Goal: Information Seeking & Learning: Check status

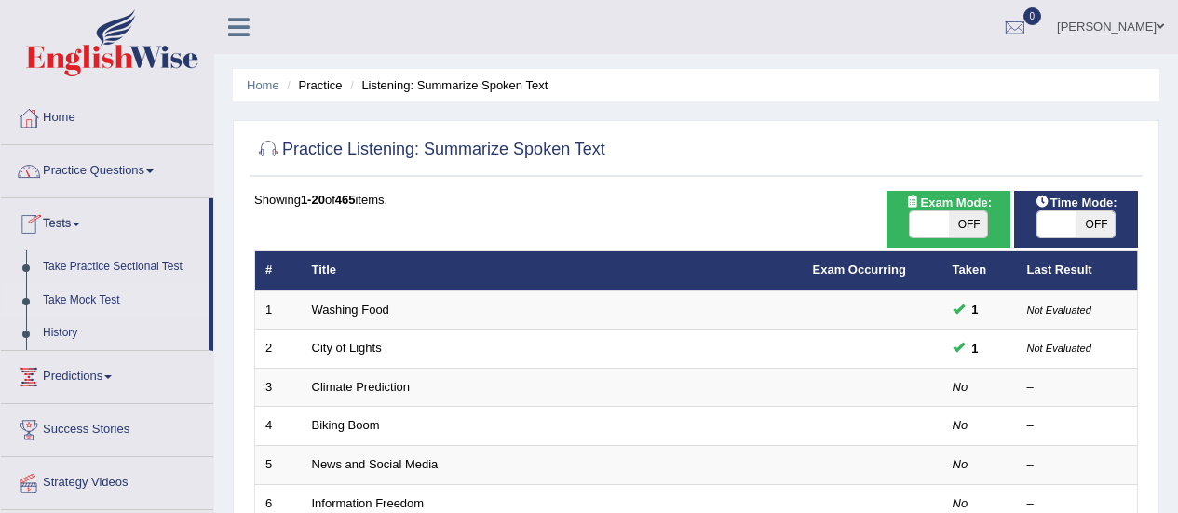
click at [101, 306] on link "Take Mock Test" at bounding box center [121, 301] width 174 height 34
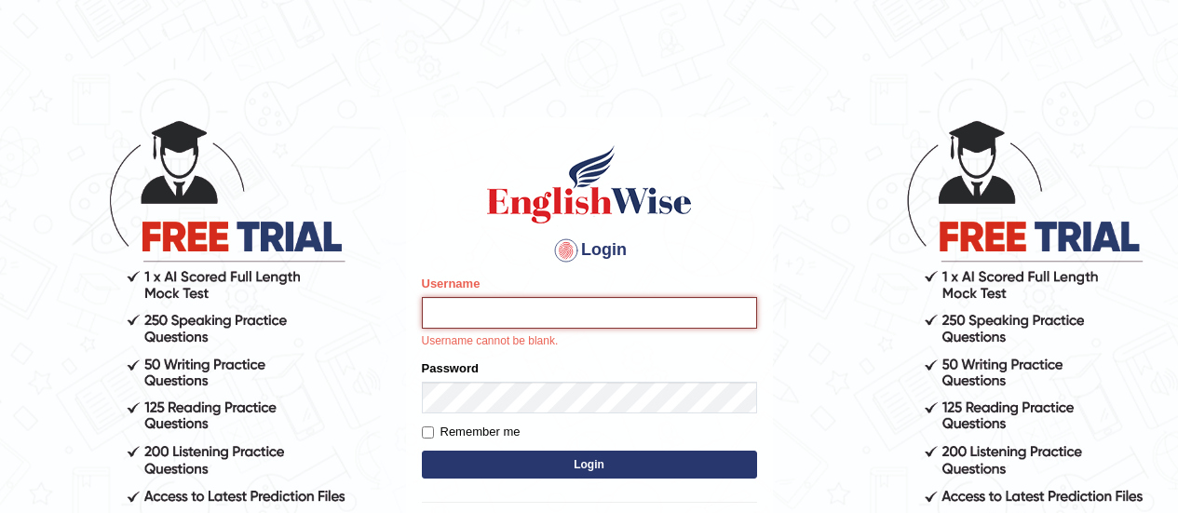
type input "somyang79"
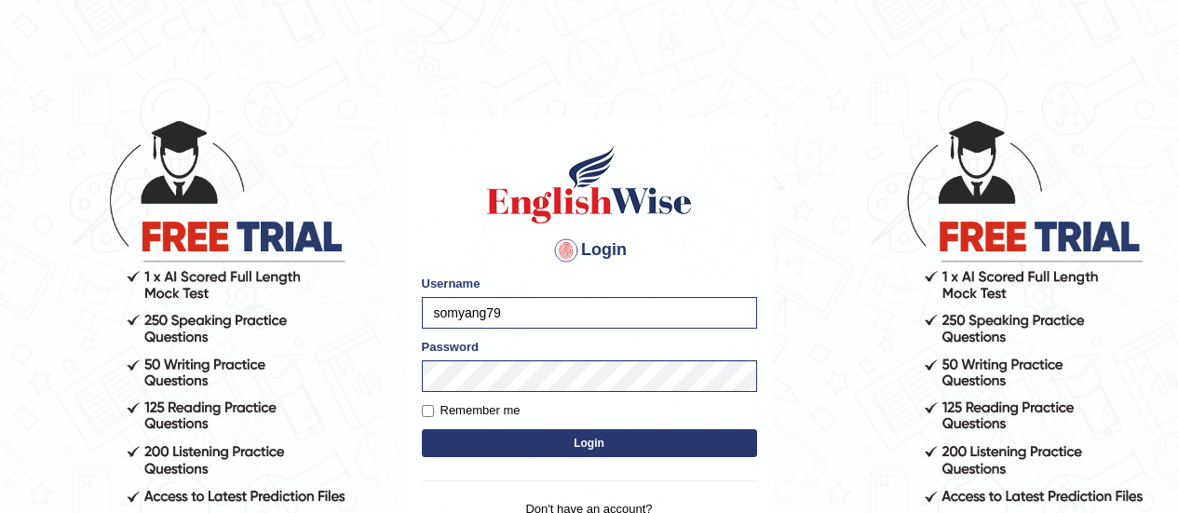
click at [565, 441] on button "Login" at bounding box center [589, 443] width 335 height 28
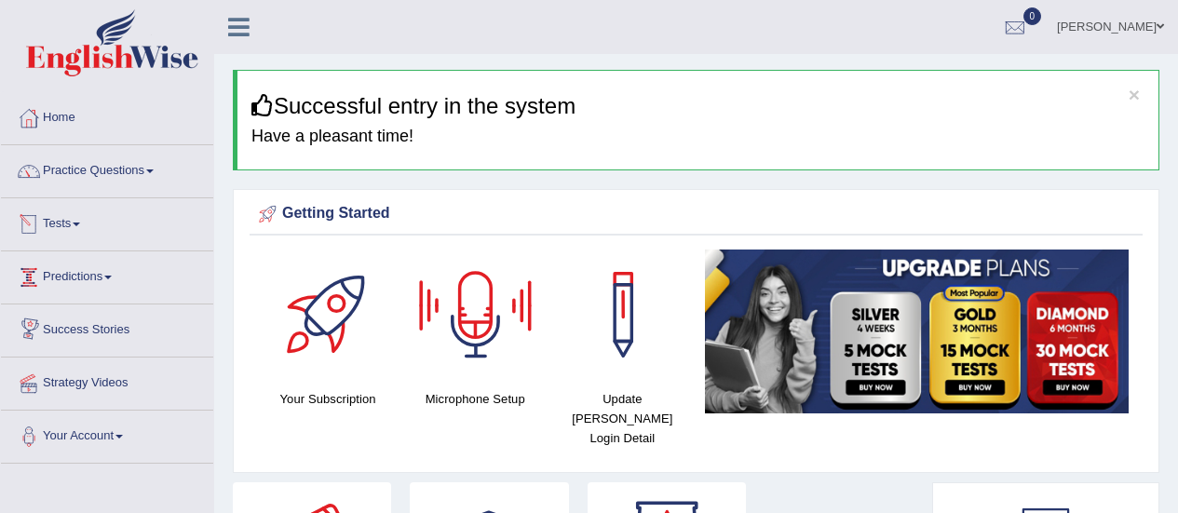
click at [60, 222] on link "Tests" at bounding box center [107, 221] width 212 height 47
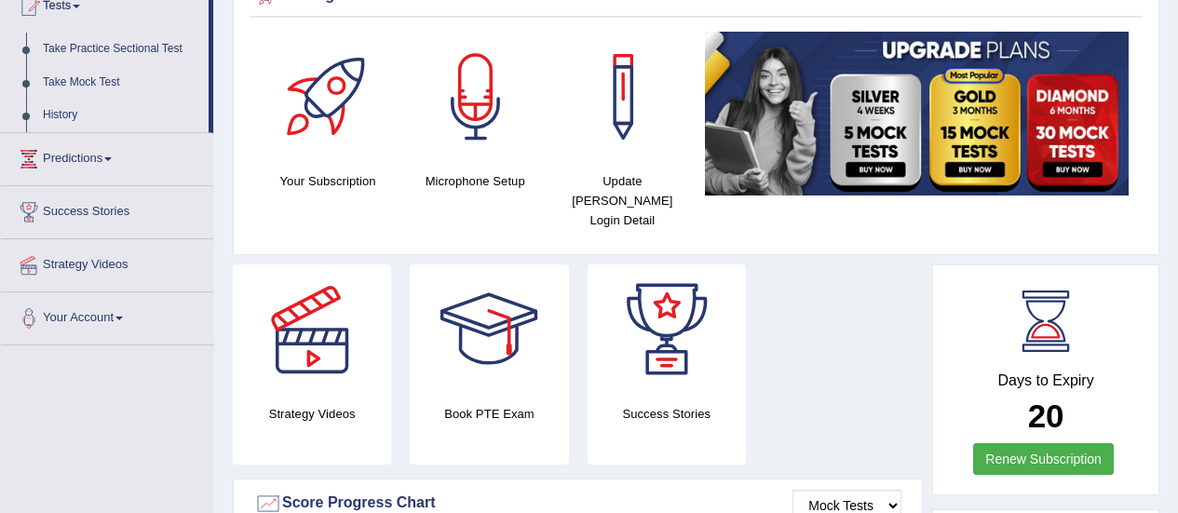
scroll to position [182, 0]
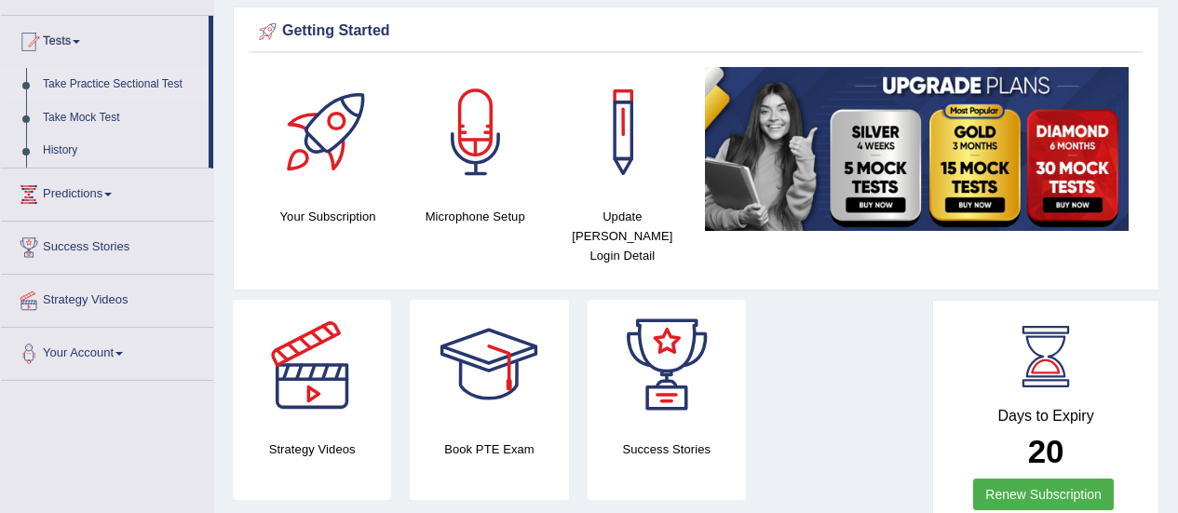
click at [109, 83] on link "Take Practice Sectional Test" at bounding box center [121, 85] width 174 height 34
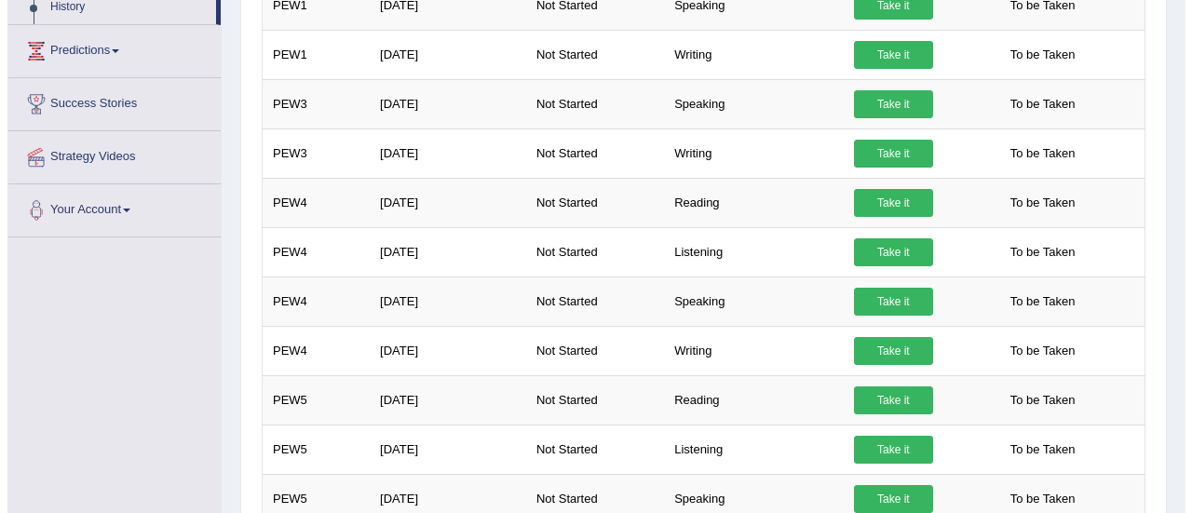
scroll to position [329, 0]
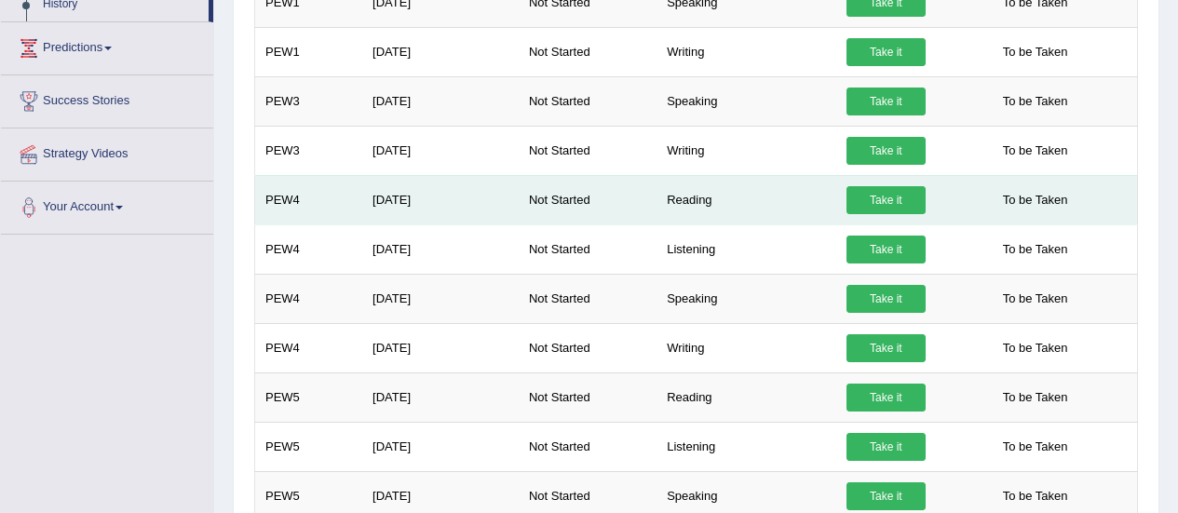
click at [878, 210] on link "Take it" at bounding box center [885, 200] width 79 height 28
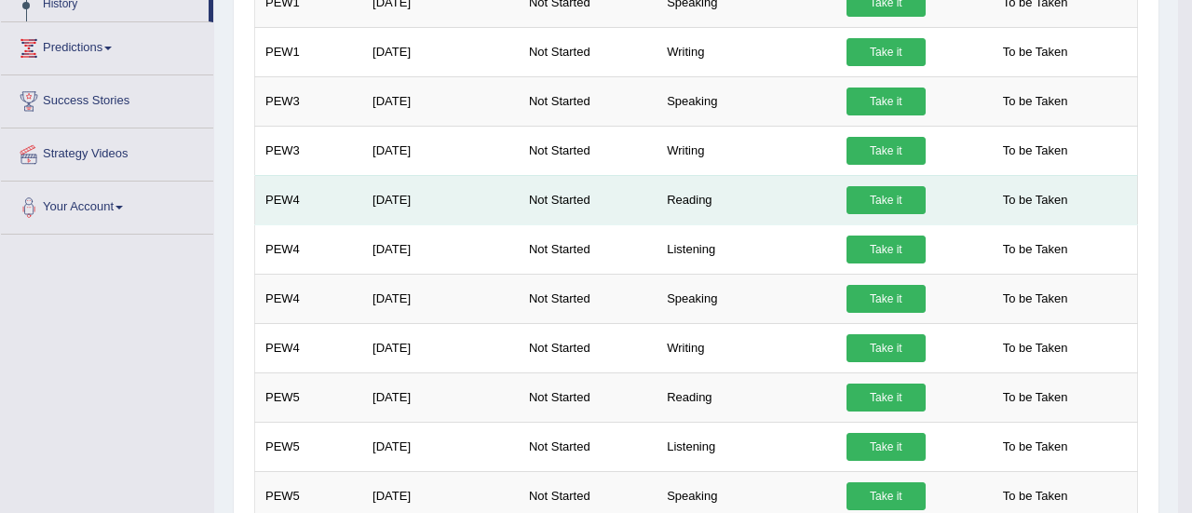
click at [878, 210] on div "× Have you watched our instructional video on how to take a Mock Test?speaking …" at bounding box center [696, 464] width 893 height 1052
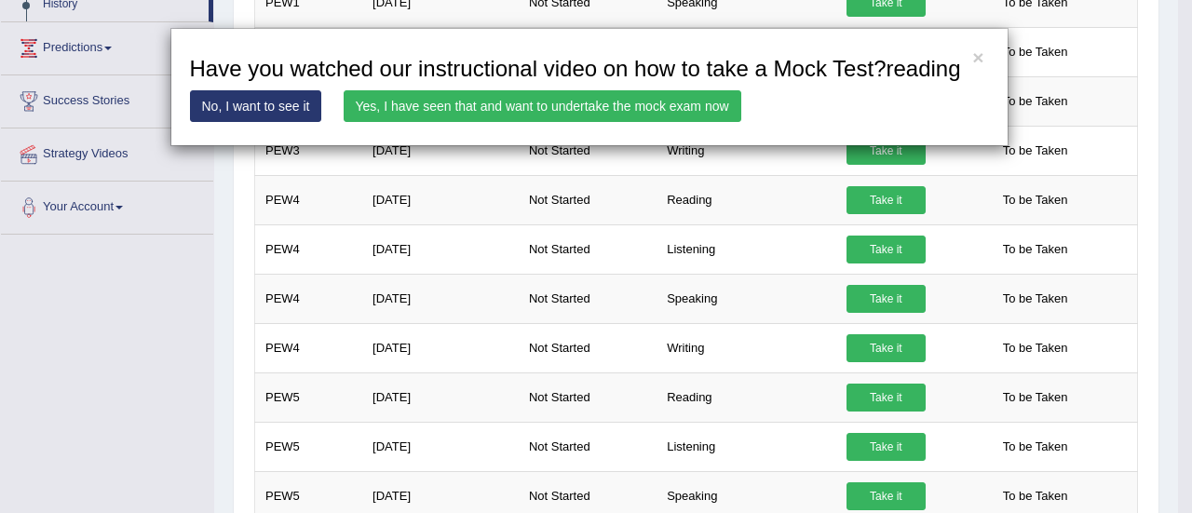
click at [568, 117] on link "Yes, I have seen that and want to undertake the mock exam now" at bounding box center [543, 106] width 398 height 32
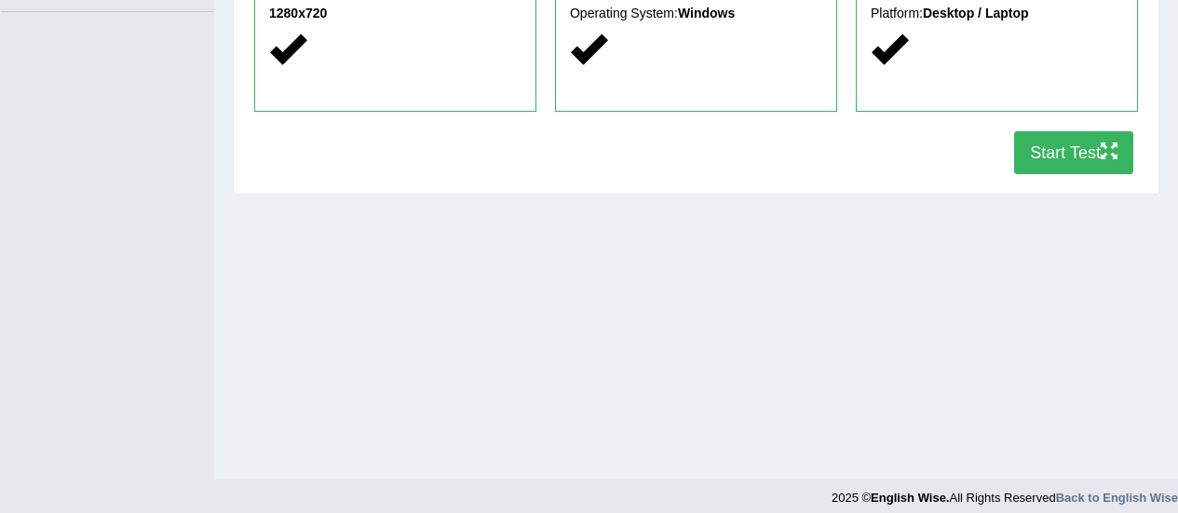
scroll to position [457, 0]
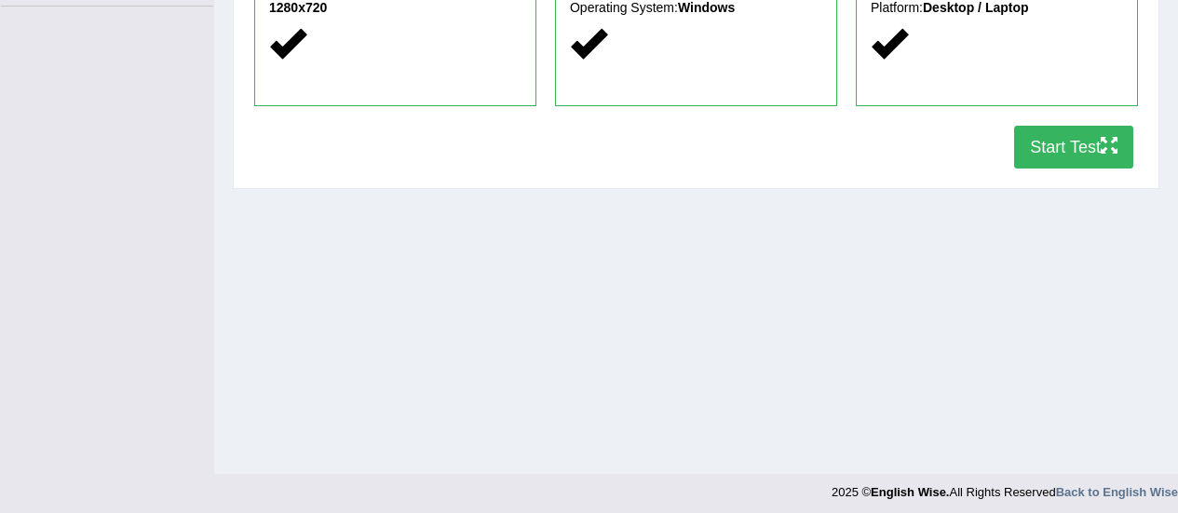
click at [1057, 152] on button "Start Test" at bounding box center [1073, 147] width 119 height 43
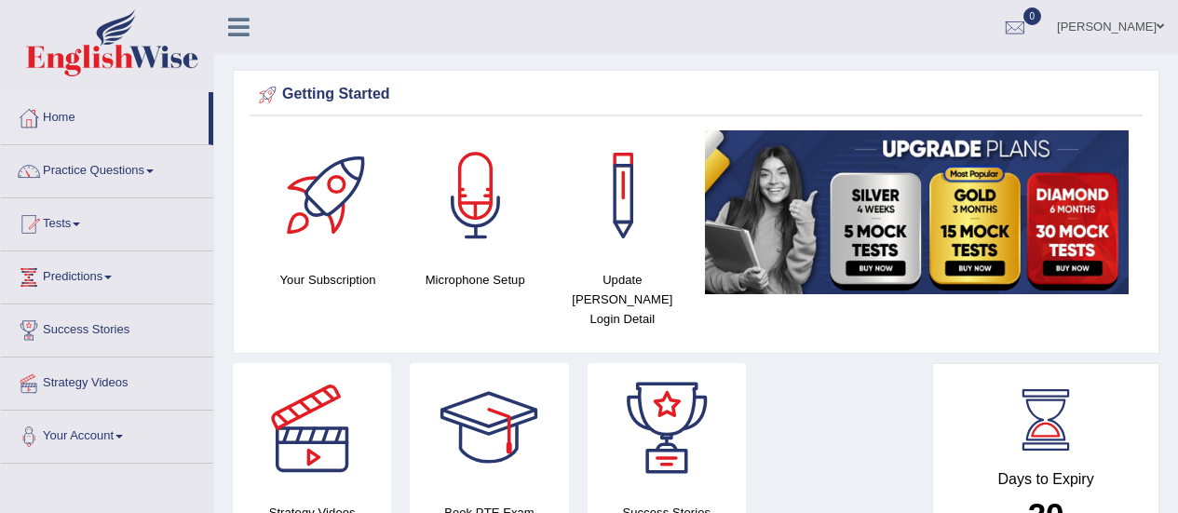
click at [72, 225] on link "Tests" at bounding box center [107, 221] width 212 height 47
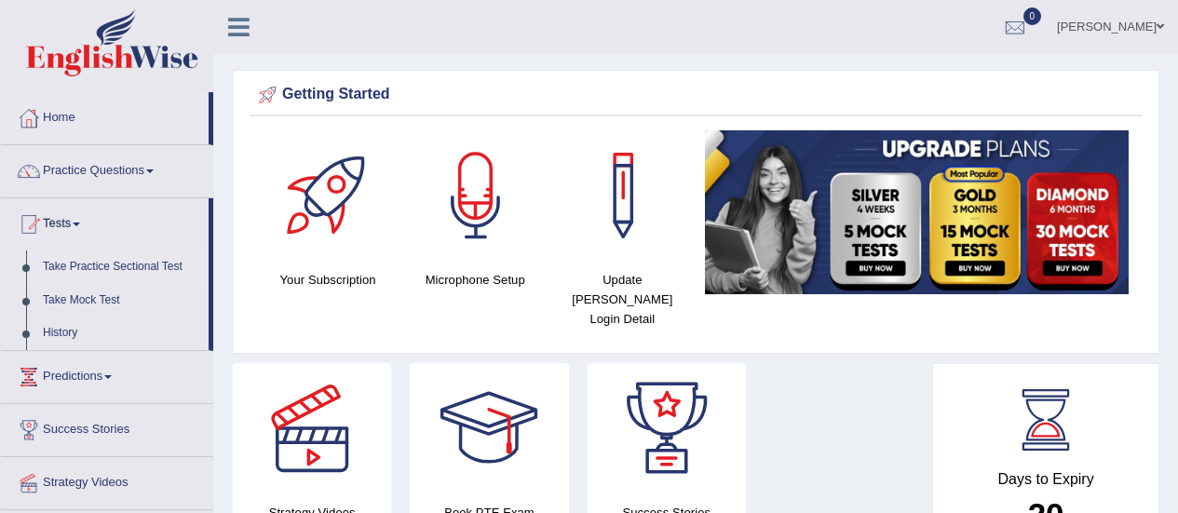
click at [93, 263] on link "Take Practice Sectional Test" at bounding box center [121, 267] width 174 height 34
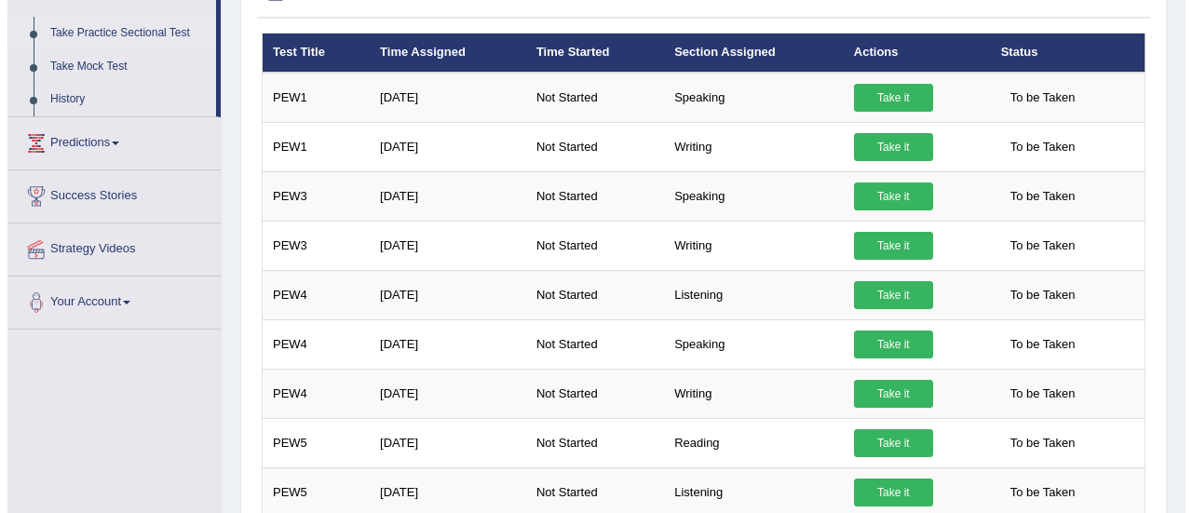
scroll to position [236, 0]
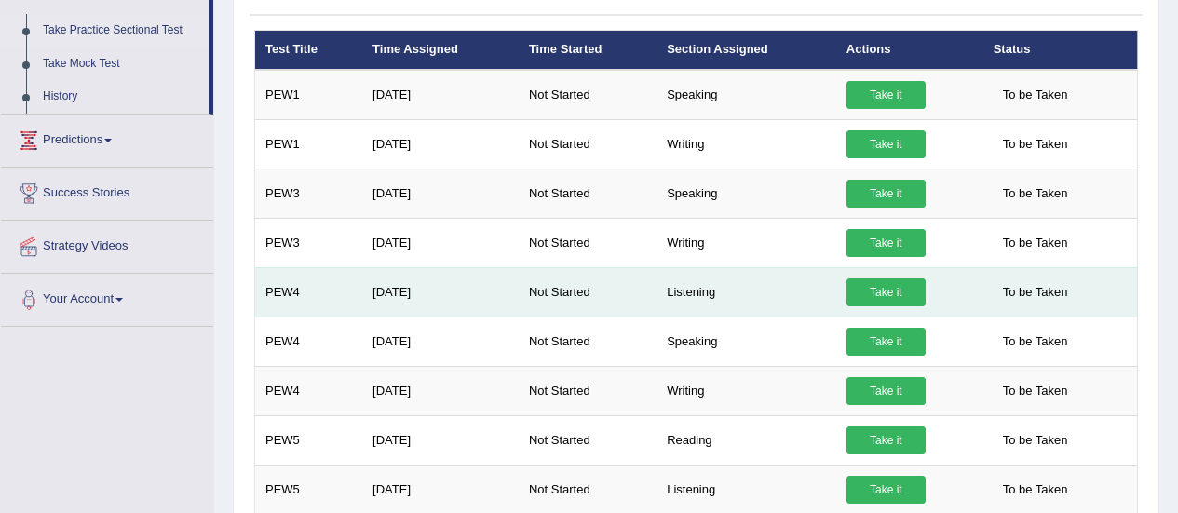
click at [872, 292] on link "Take it" at bounding box center [885, 292] width 79 height 28
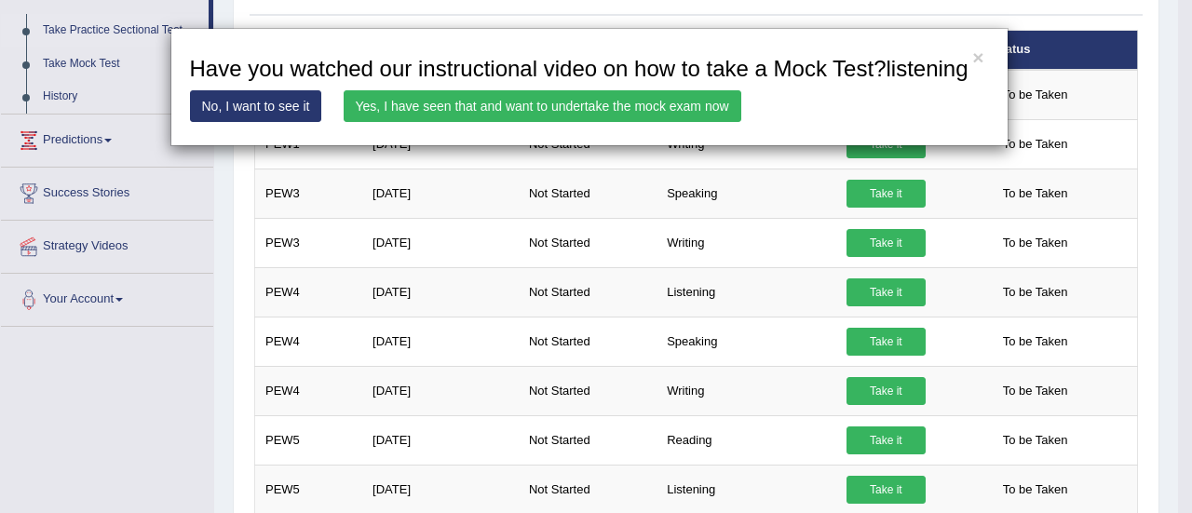
click at [653, 109] on link "Yes, I have seen that and want to undertake the mock exam now" at bounding box center [543, 106] width 398 height 32
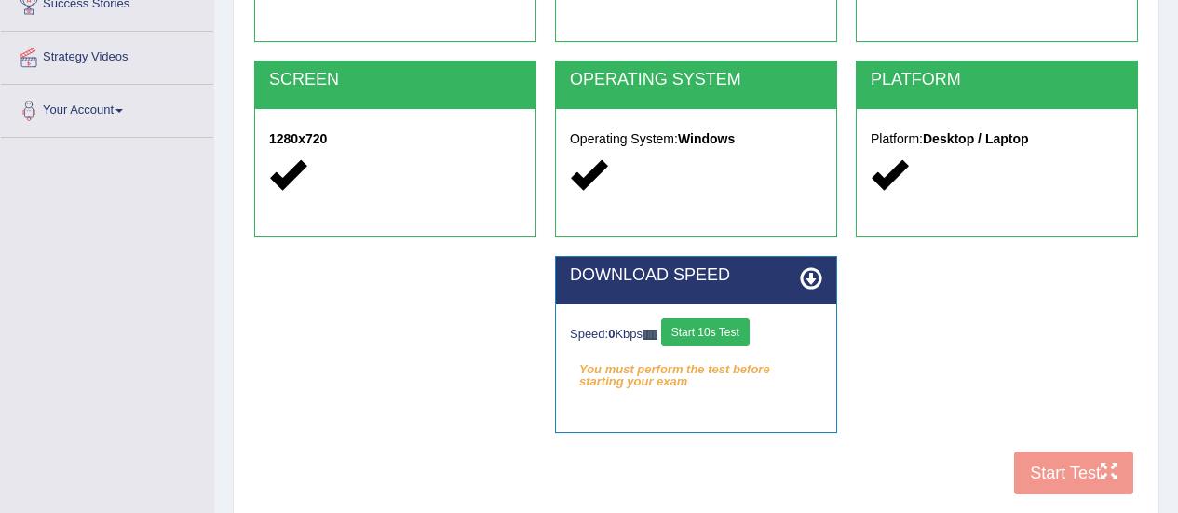
scroll to position [330, 0]
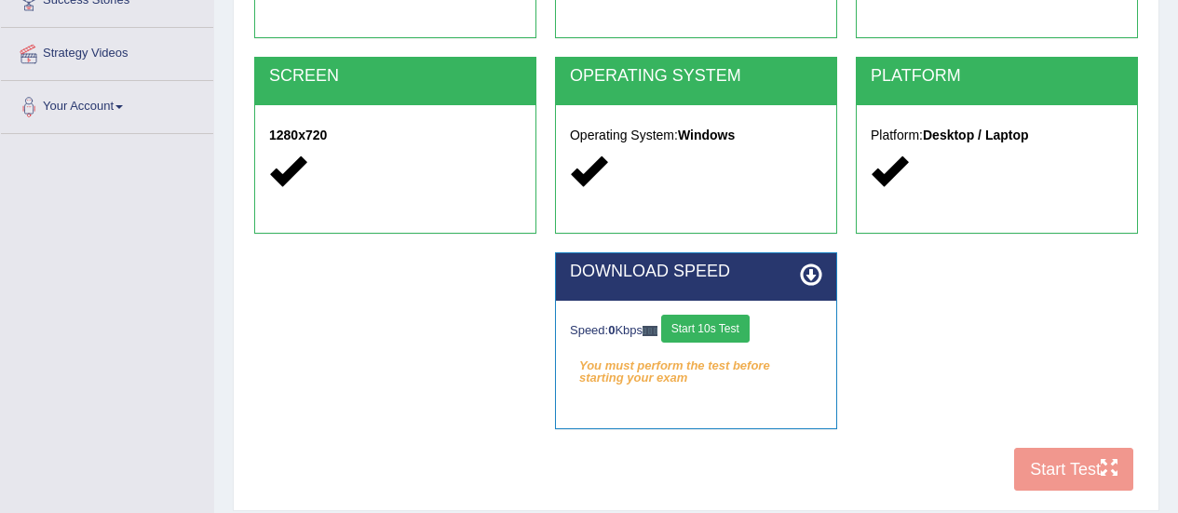
click at [717, 332] on button "Start 10s Test" at bounding box center [705, 329] width 88 height 28
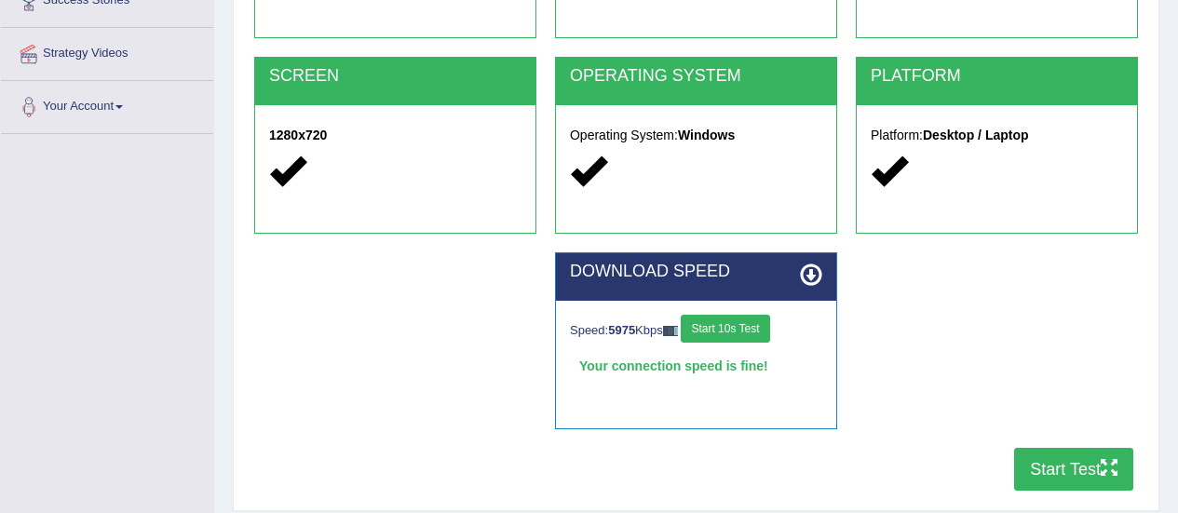
click at [1043, 487] on button "Start Test" at bounding box center [1073, 469] width 119 height 43
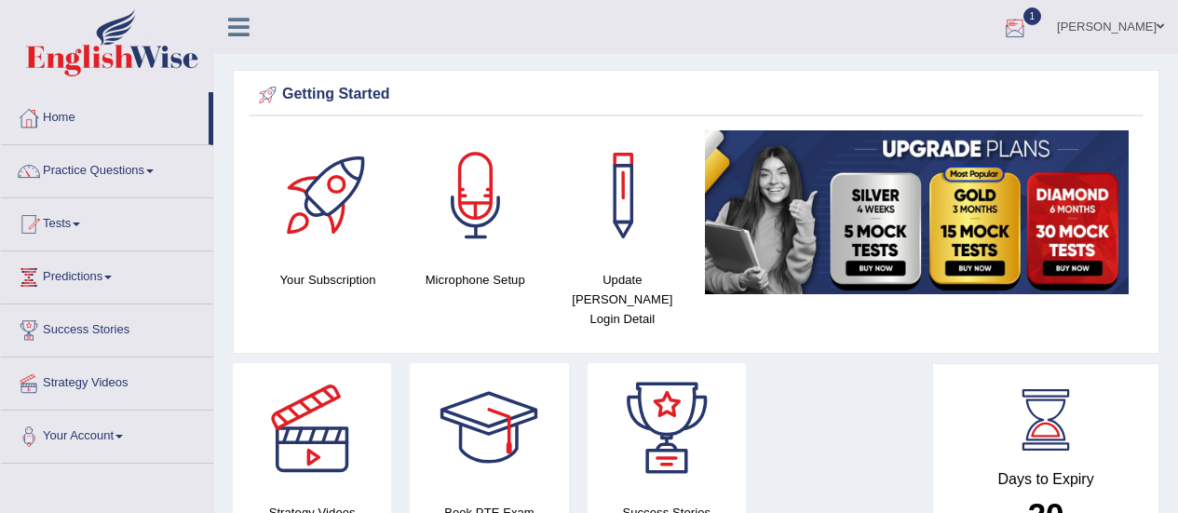
click at [1019, 27] on div at bounding box center [1015, 28] width 28 height 28
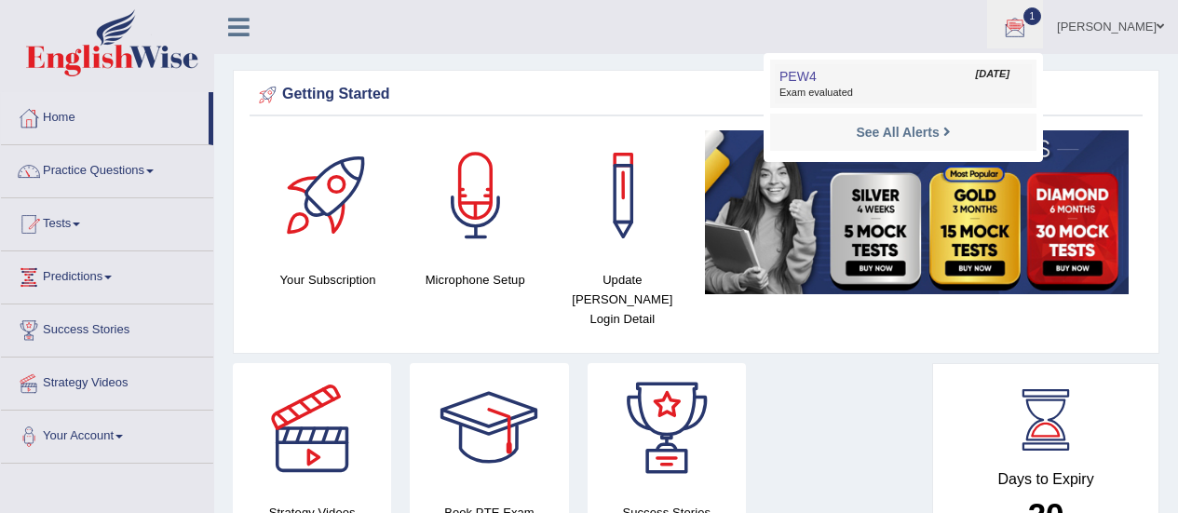
click at [866, 87] on span "Exam evaluated" at bounding box center [903, 93] width 248 height 15
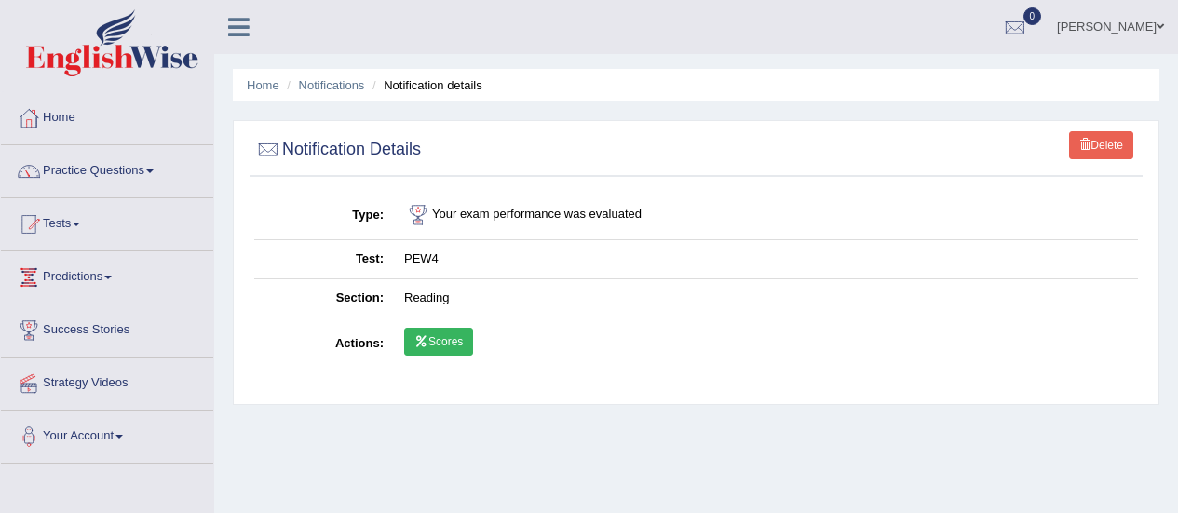
click at [439, 356] on link "Scores" at bounding box center [438, 342] width 69 height 28
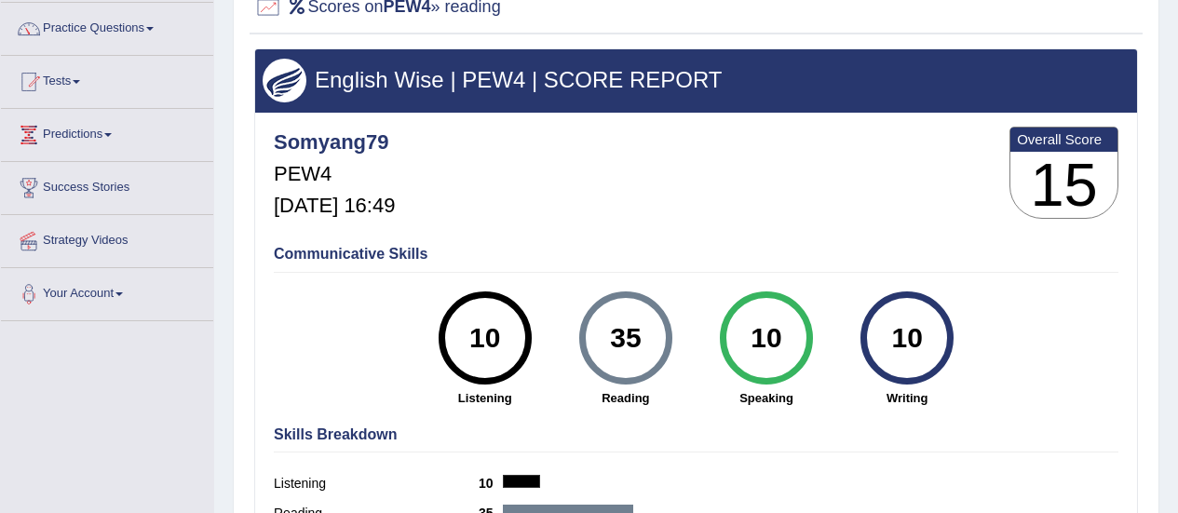
scroll to position [137, 0]
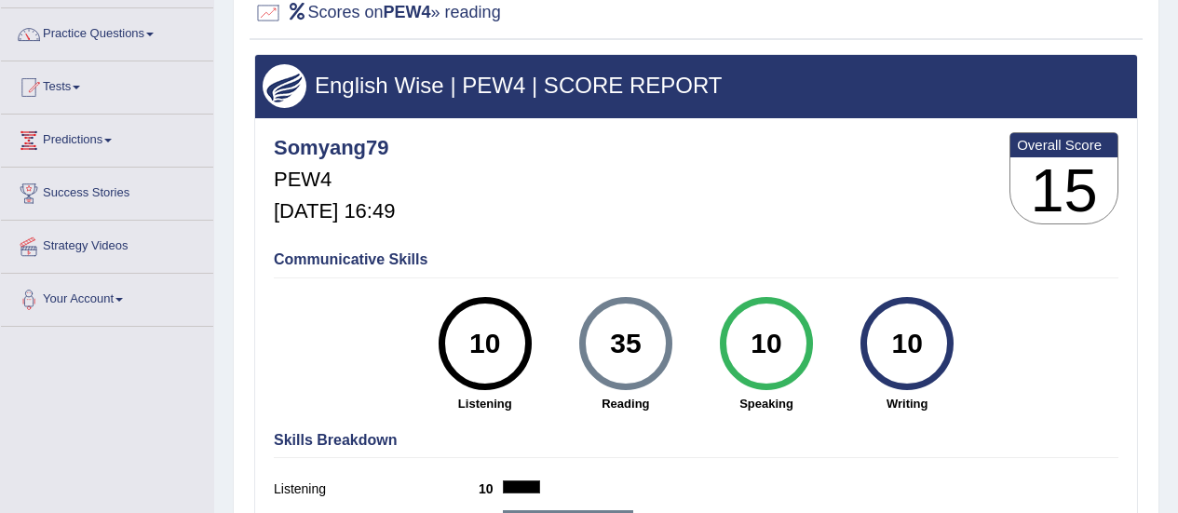
click at [1066, 168] on h3 "15" at bounding box center [1063, 190] width 107 height 67
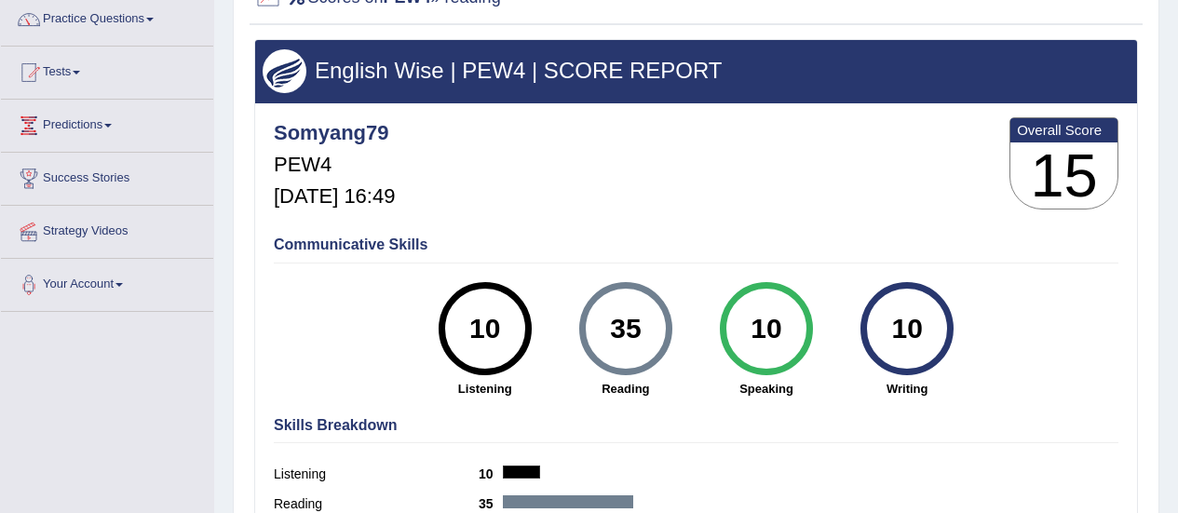
scroll to position [49, 0]
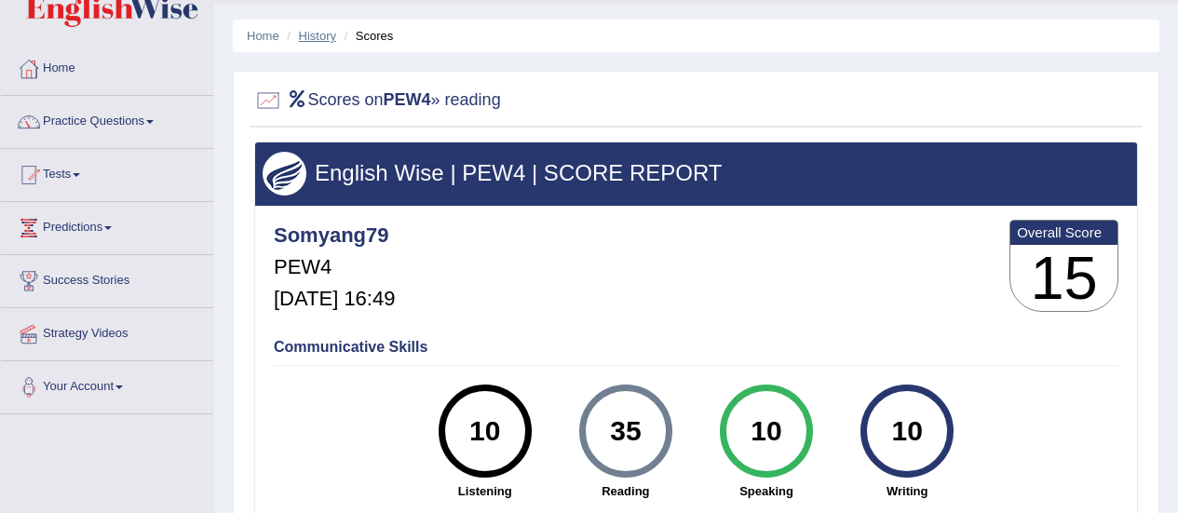
click at [321, 34] on link "History" at bounding box center [317, 36] width 37 height 14
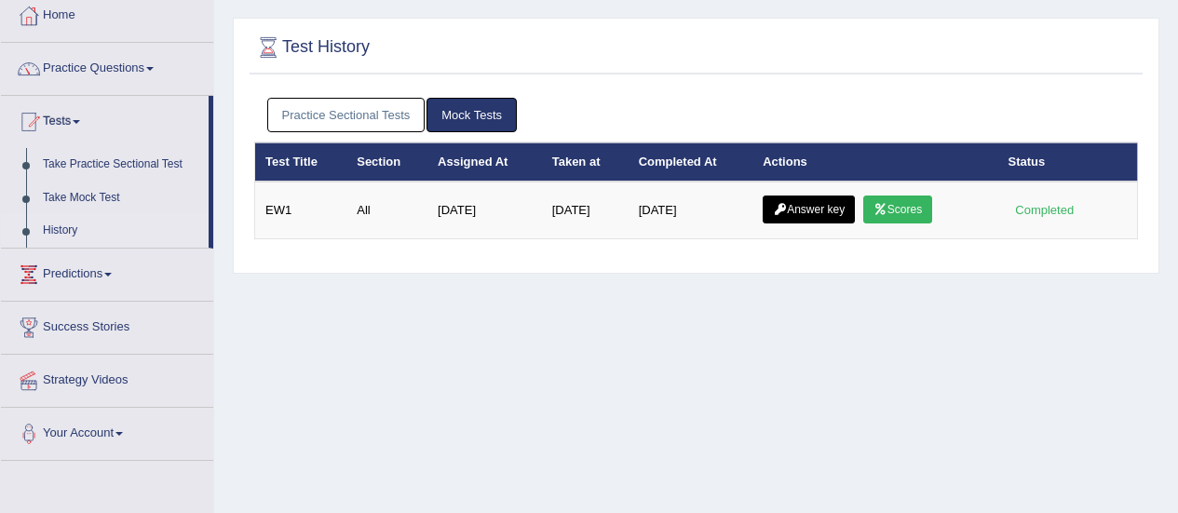
scroll to position [115, 0]
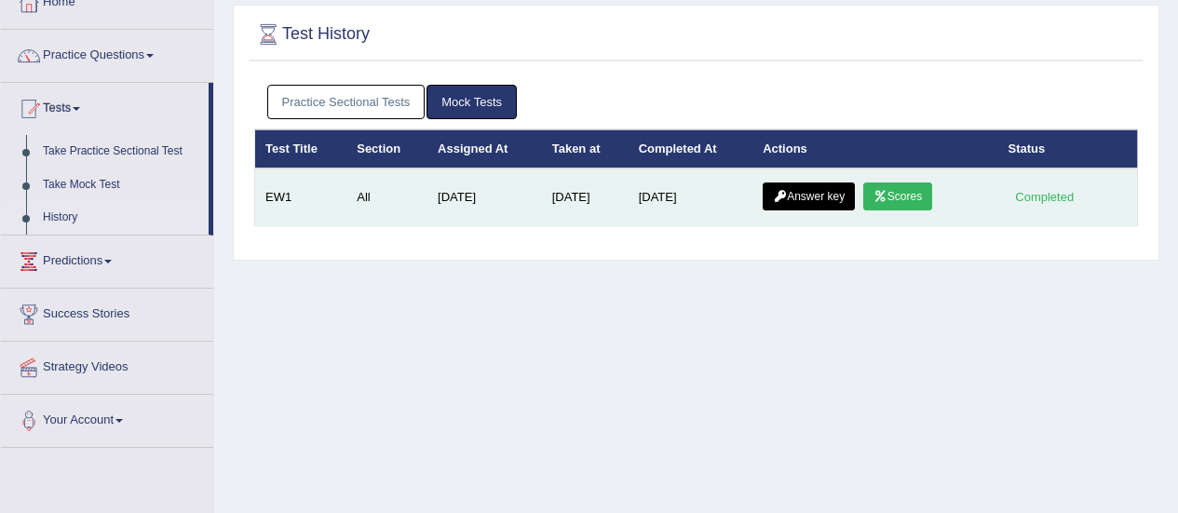
click at [896, 199] on link "Scores" at bounding box center [897, 196] width 69 height 28
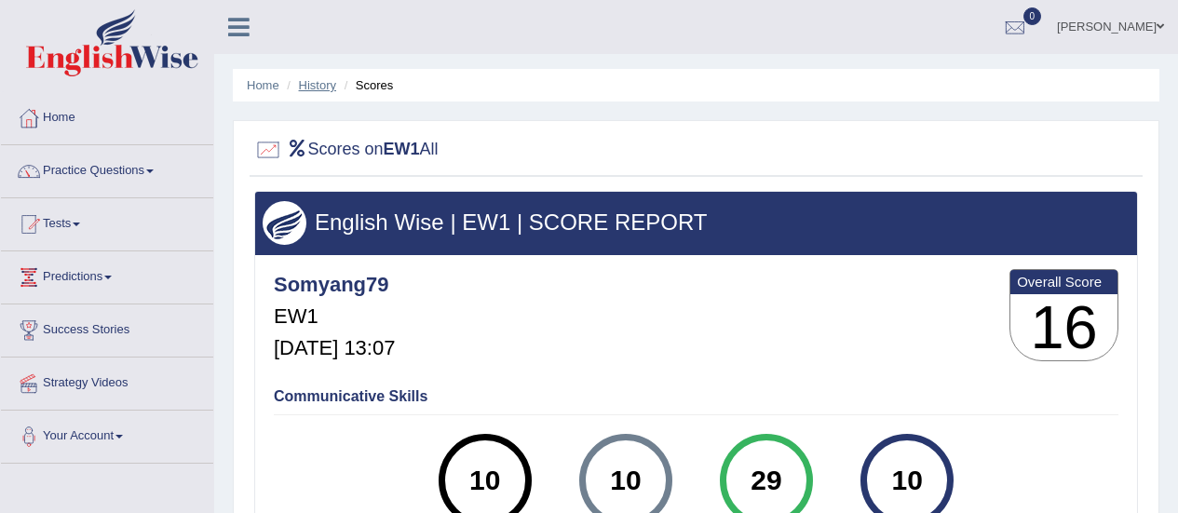
click at [316, 85] on link "History" at bounding box center [317, 85] width 37 height 14
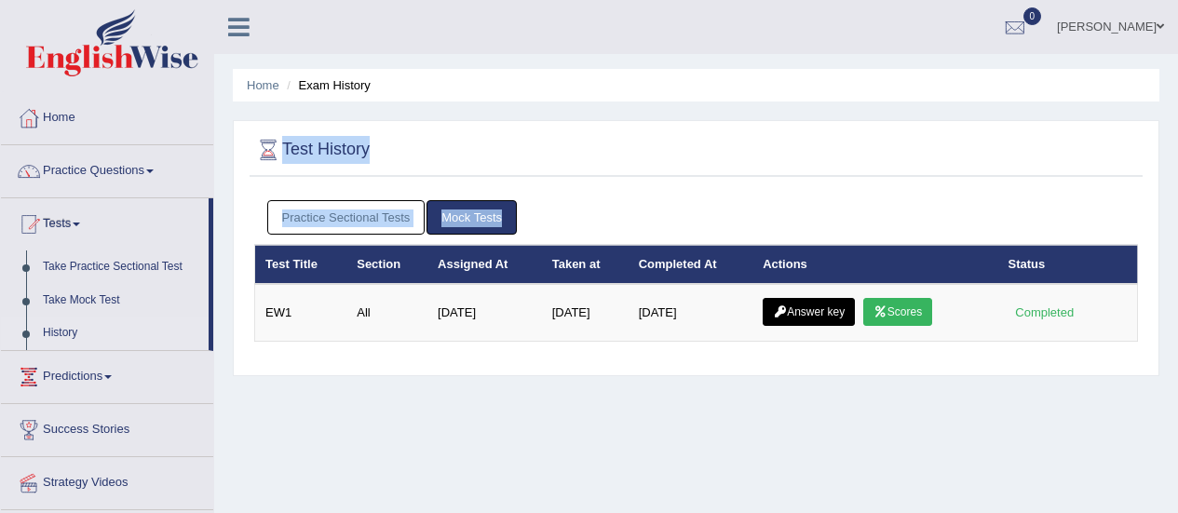
drag, startPoint x: 1176, startPoint y: 201, endPoint x: 1181, endPoint y: 63, distance: 137.9
click at [1177, 63] on html "Toggle navigation Home Practice Questions Speaking Practice Read Aloud Repeat S…" at bounding box center [589, 256] width 1178 height 513
click at [1024, 60] on div "Home Exam History Test History Practice Sectional Tests Mock Tests Test Title S…" at bounding box center [696, 465] width 964 height 931
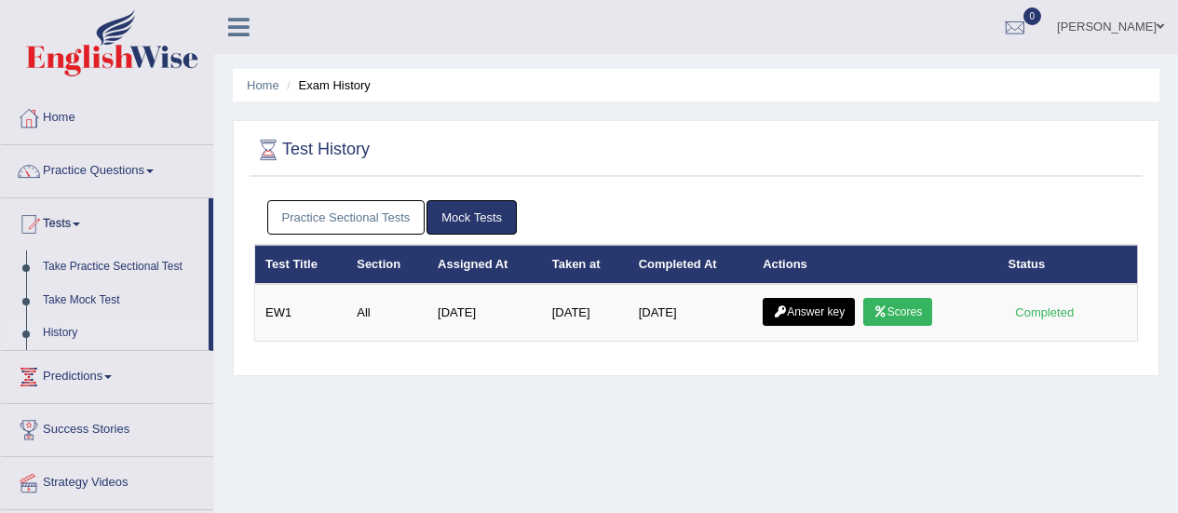
click at [41, 325] on link "History" at bounding box center [121, 334] width 174 height 34
click at [385, 206] on link "Practice Sectional Tests" at bounding box center [346, 217] width 158 height 34
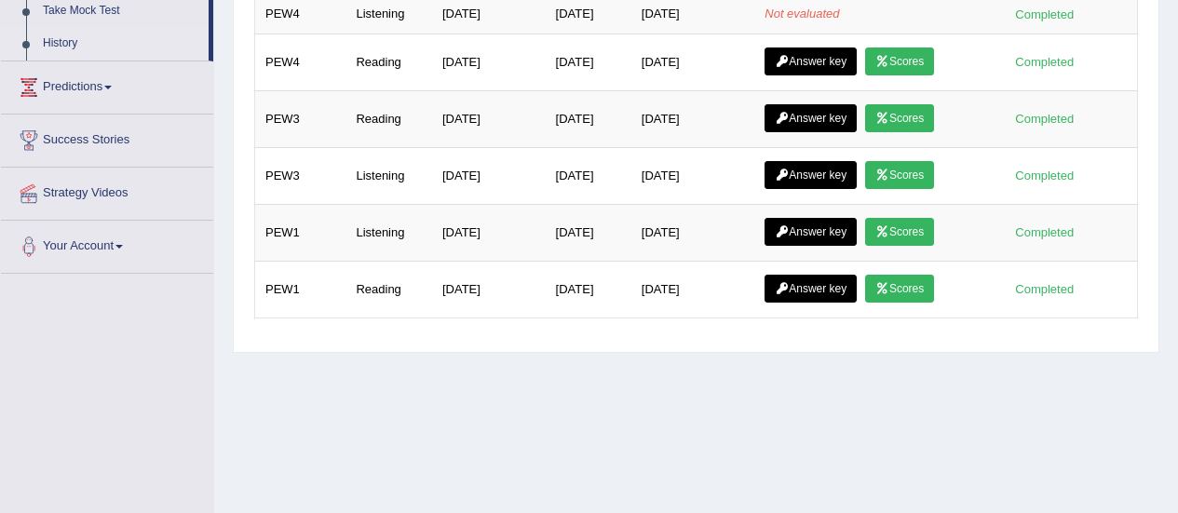
scroll to position [290, 0]
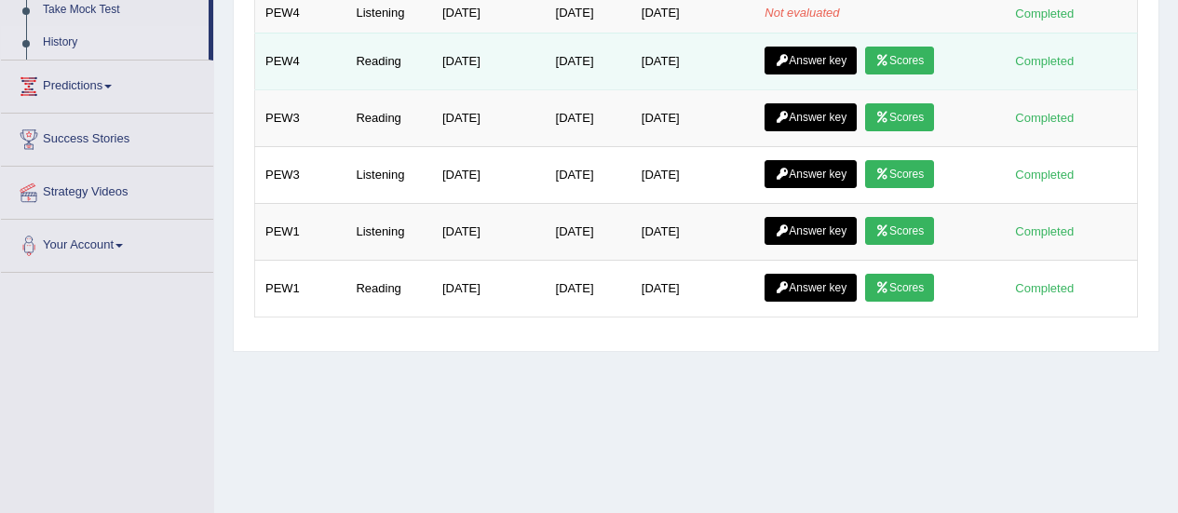
click at [911, 62] on link "Scores" at bounding box center [899, 61] width 69 height 28
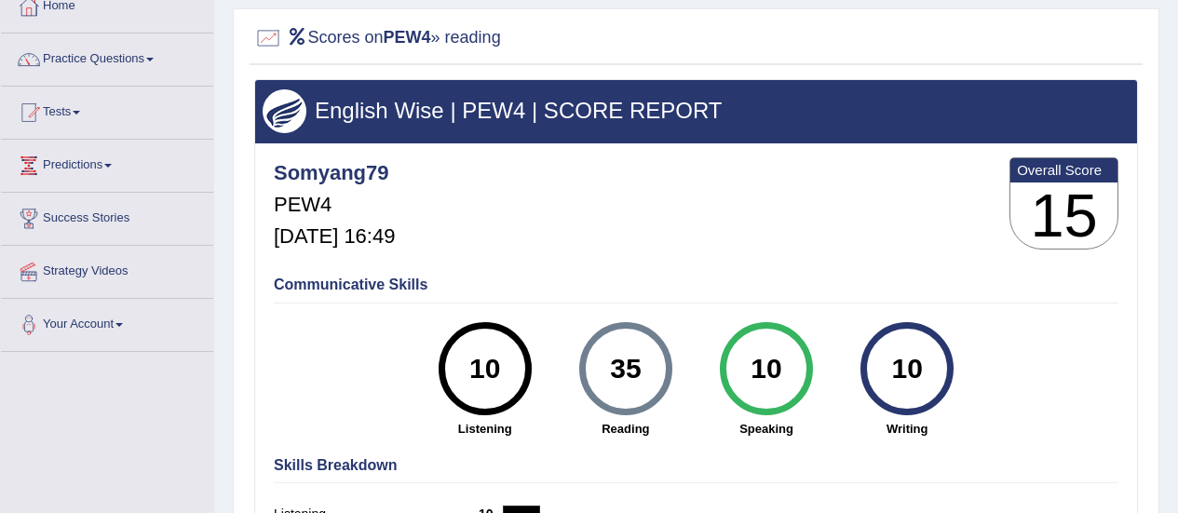
scroll to position [20, 0]
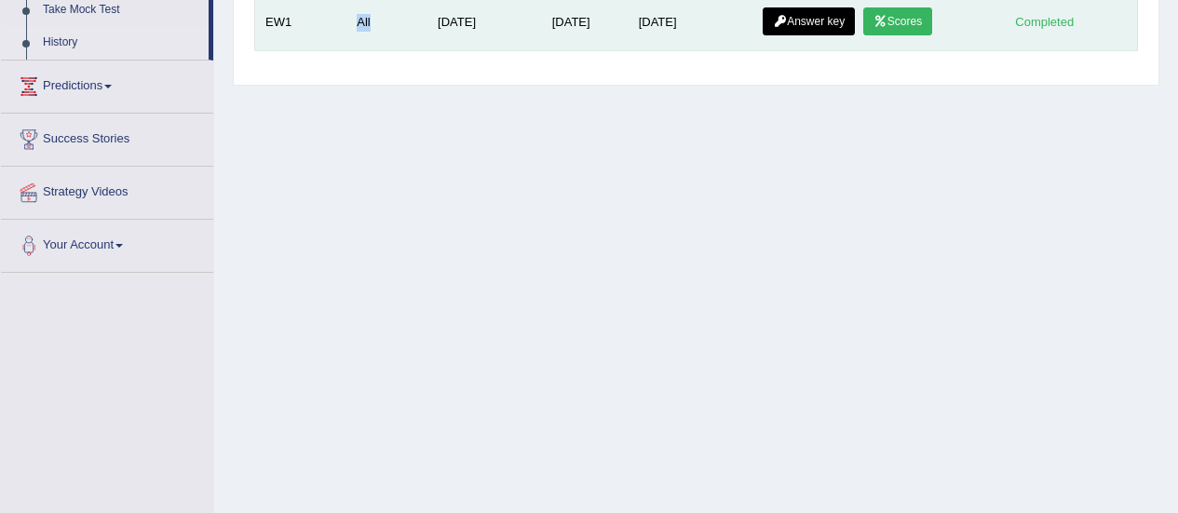
drag, startPoint x: 365, startPoint y: 20, endPoint x: 356, endPoint y: 27, distance: 11.9
click at [356, 27] on td "All" at bounding box center [386, 22] width 81 height 58
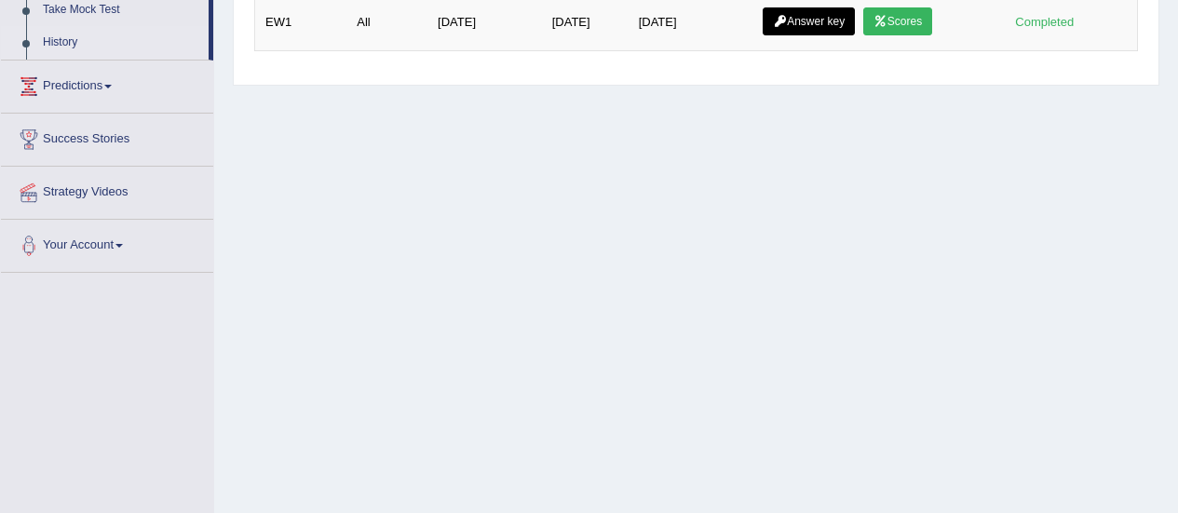
click at [349, 170] on div "Home Exam History Test History Practice Sectional Tests Mock Tests Test Title S…" at bounding box center [696, 175] width 964 height 931
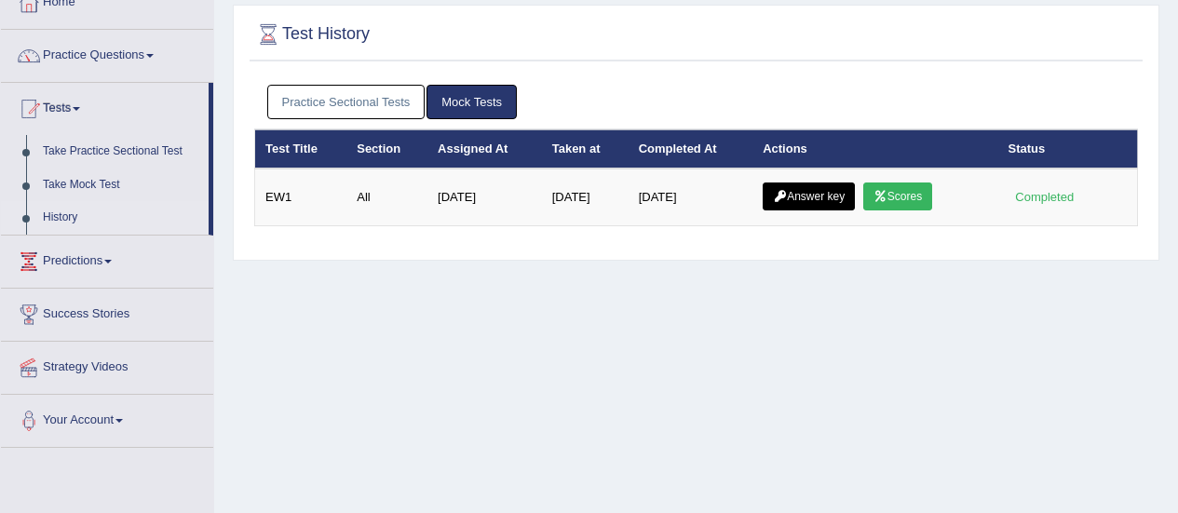
scroll to position [104, 0]
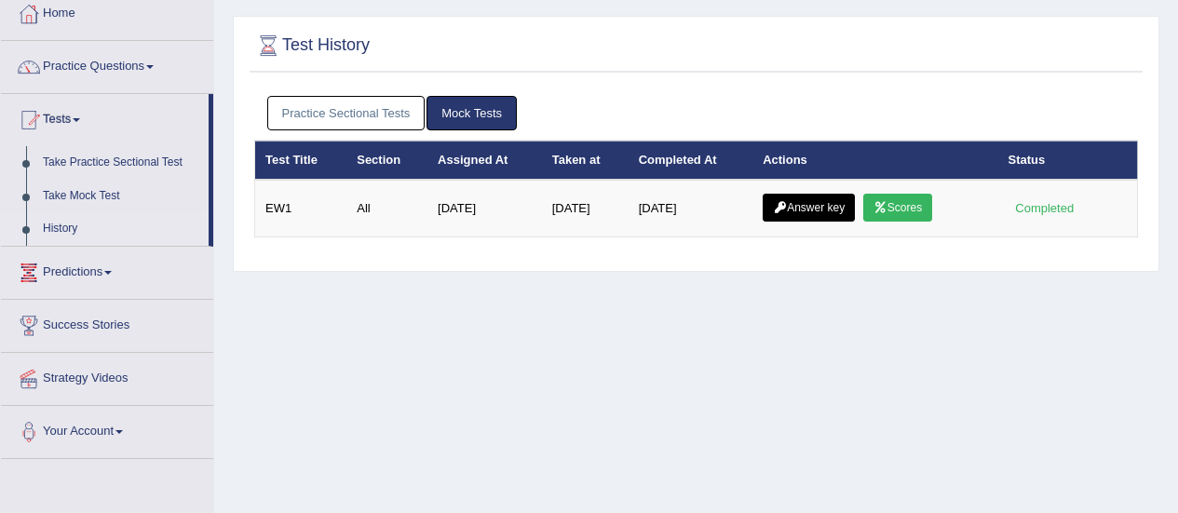
click at [79, 228] on link "History" at bounding box center [121, 229] width 174 height 34
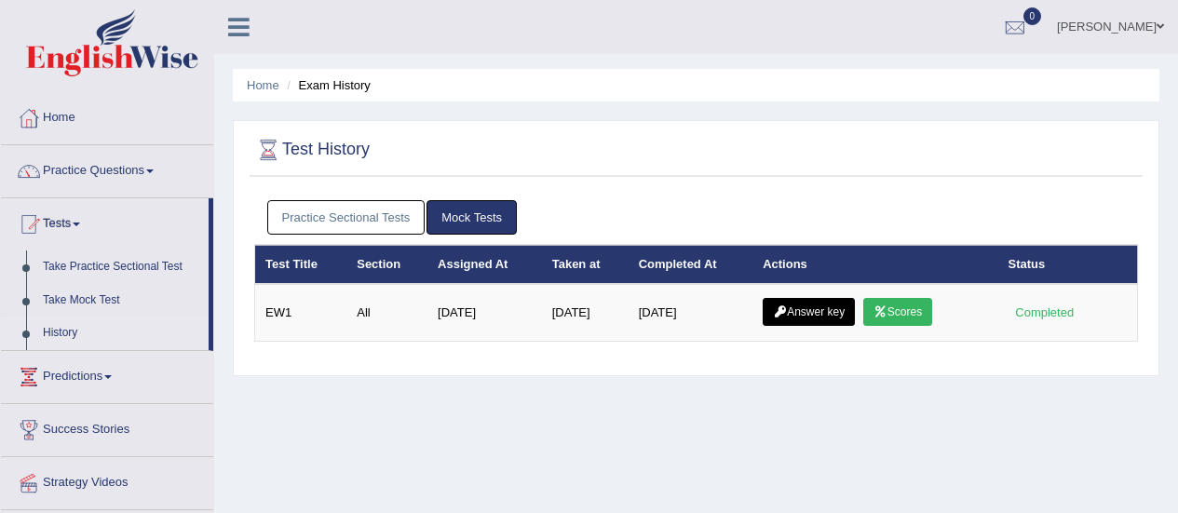
click at [59, 329] on link "History" at bounding box center [121, 334] width 174 height 34
click at [480, 219] on link "Mock Tests" at bounding box center [471, 217] width 90 height 34
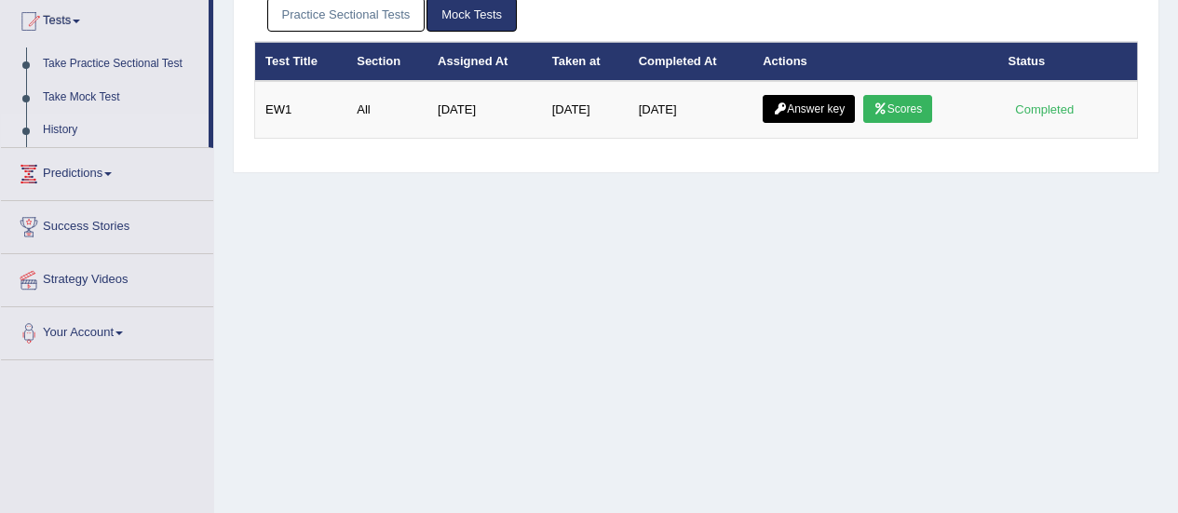
scroll to position [207, 0]
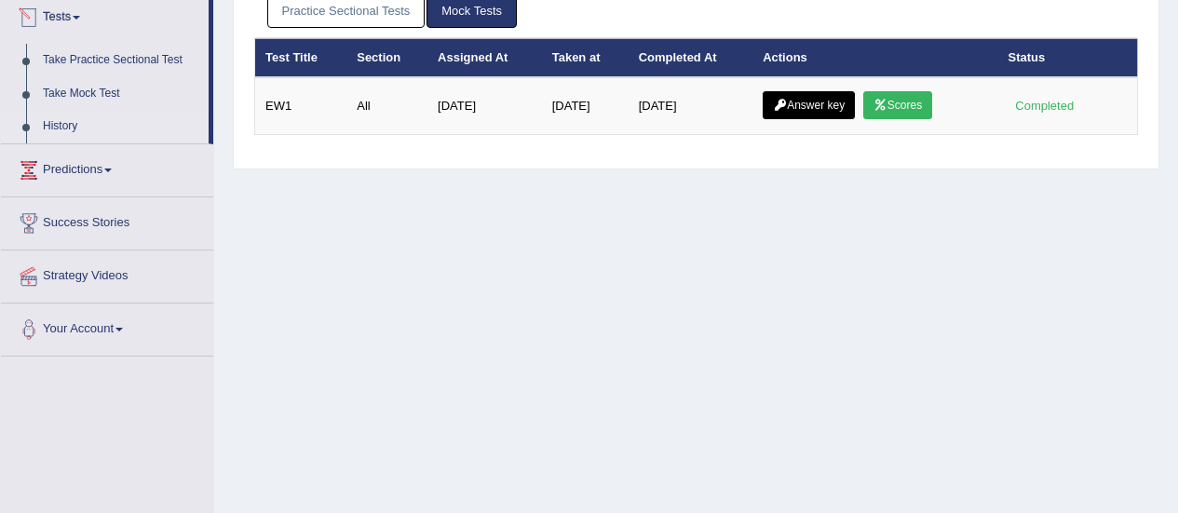
click at [61, 19] on link "Tests" at bounding box center [105, 15] width 208 height 47
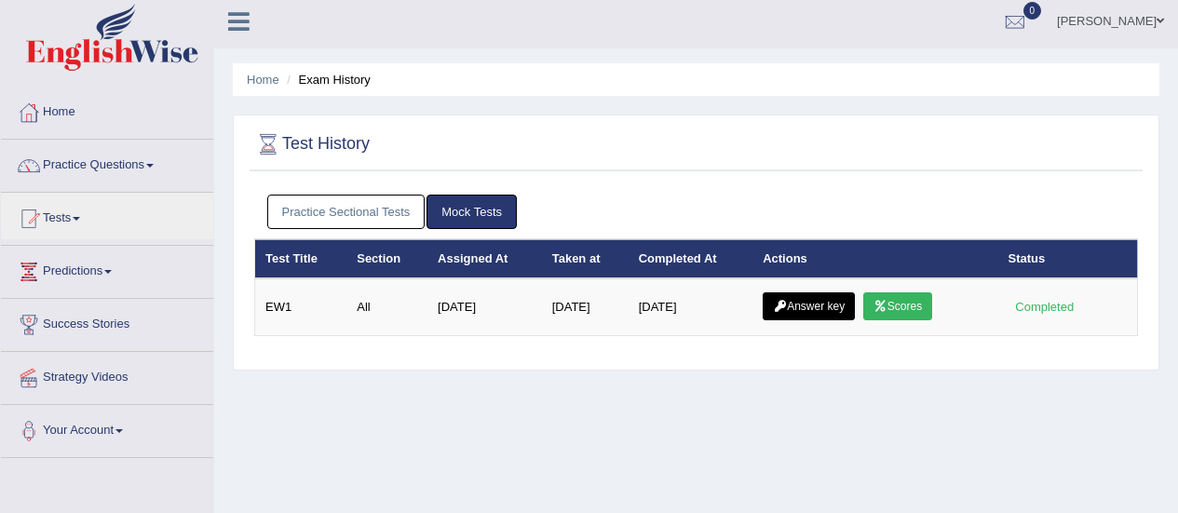
scroll to position [0, 0]
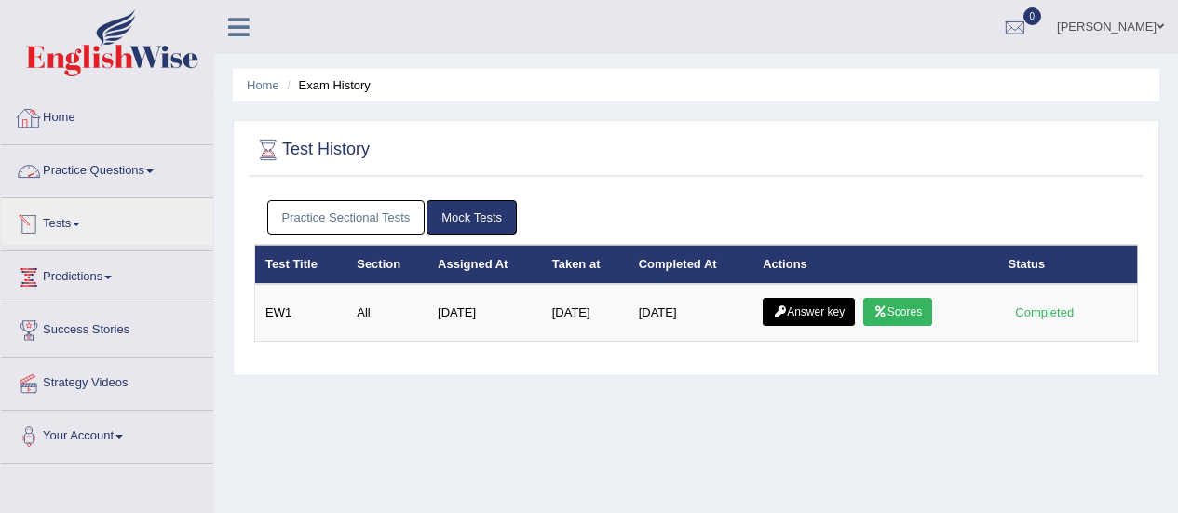
click at [307, 225] on link "Practice Sectional Tests" at bounding box center [346, 217] width 158 height 34
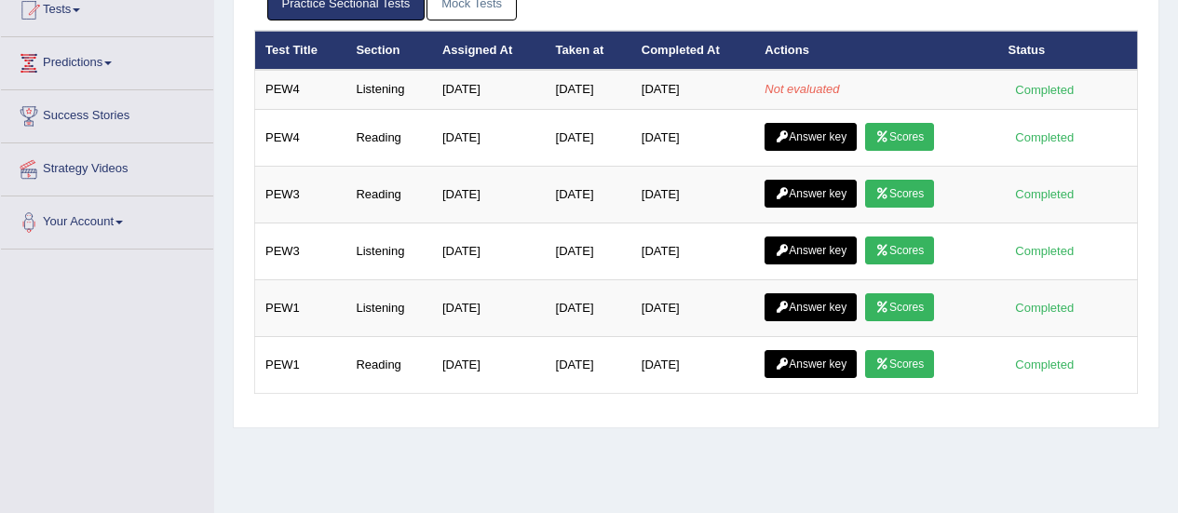
scroll to position [216, 0]
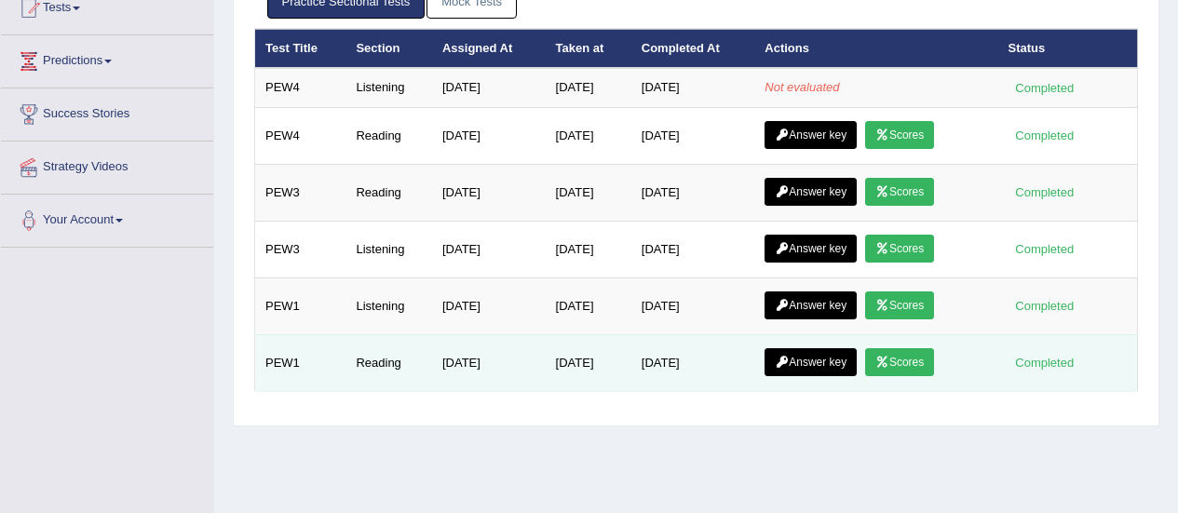
click at [899, 361] on link "Scores" at bounding box center [899, 362] width 69 height 28
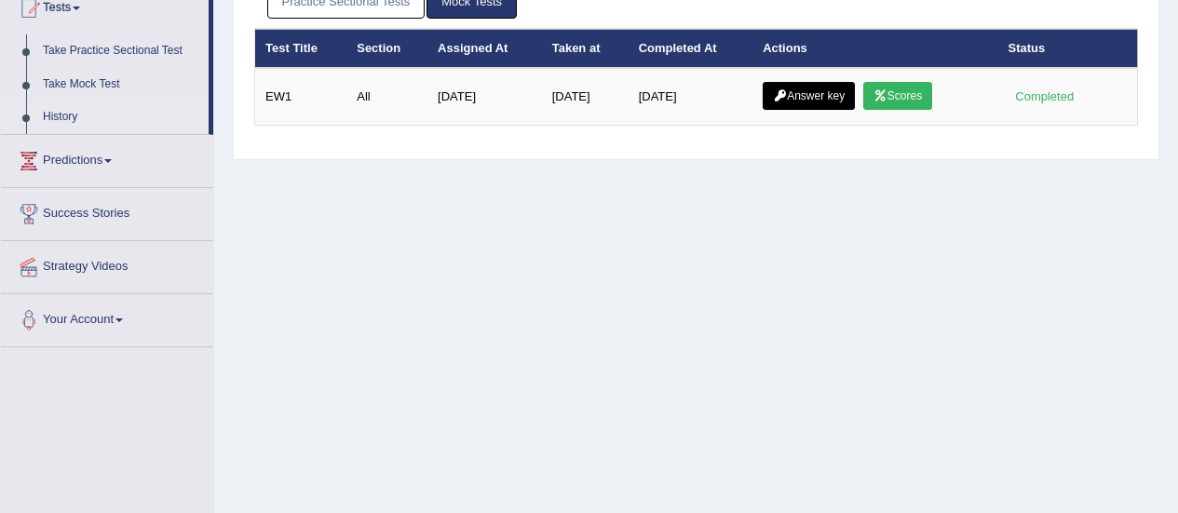
click at [343, 9] on link "Practice Sectional Tests" at bounding box center [346, 1] width 158 height 34
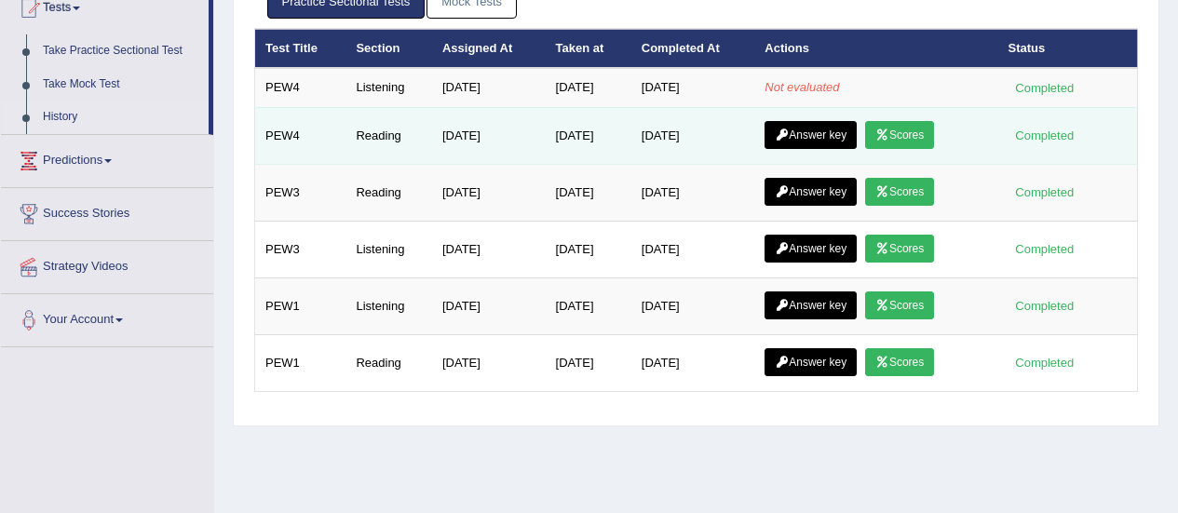
click at [820, 134] on link "Answer key" at bounding box center [810, 135] width 92 height 28
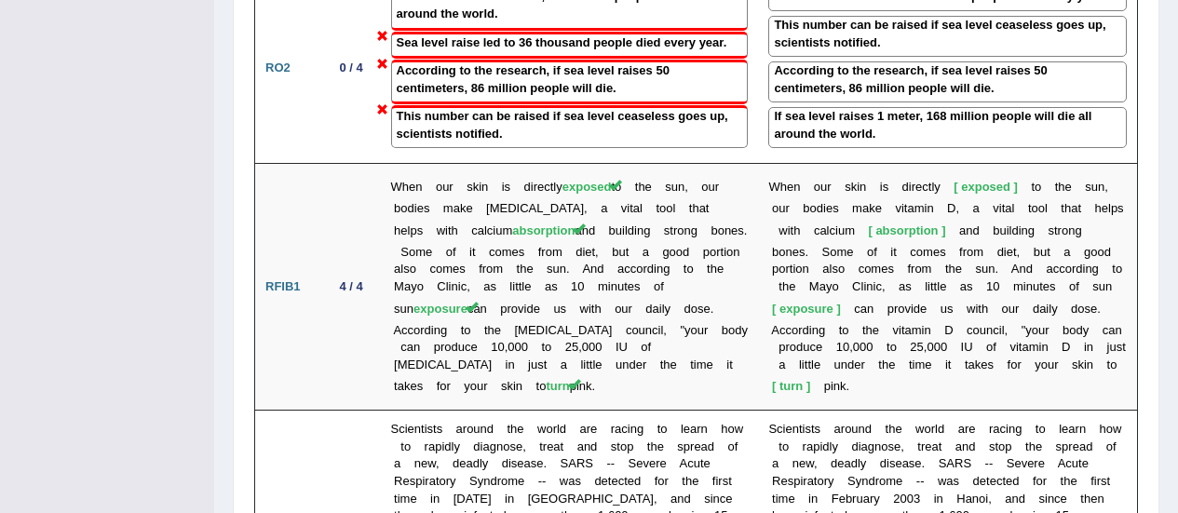
scroll to position [2549, 0]
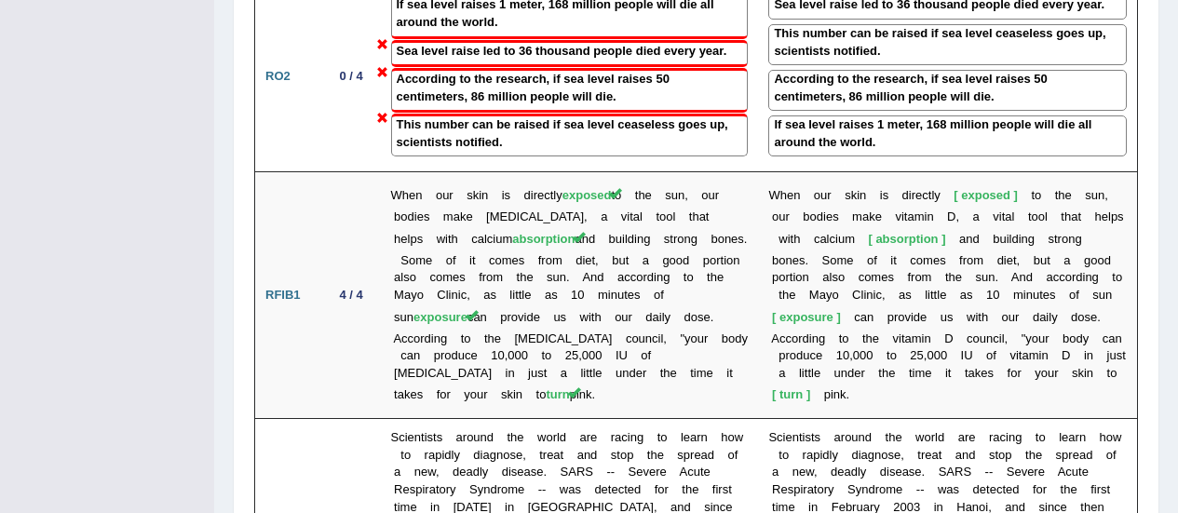
drag, startPoint x: 1177, startPoint y: 315, endPoint x: 1189, endPoint y: 326, distance: 16.5
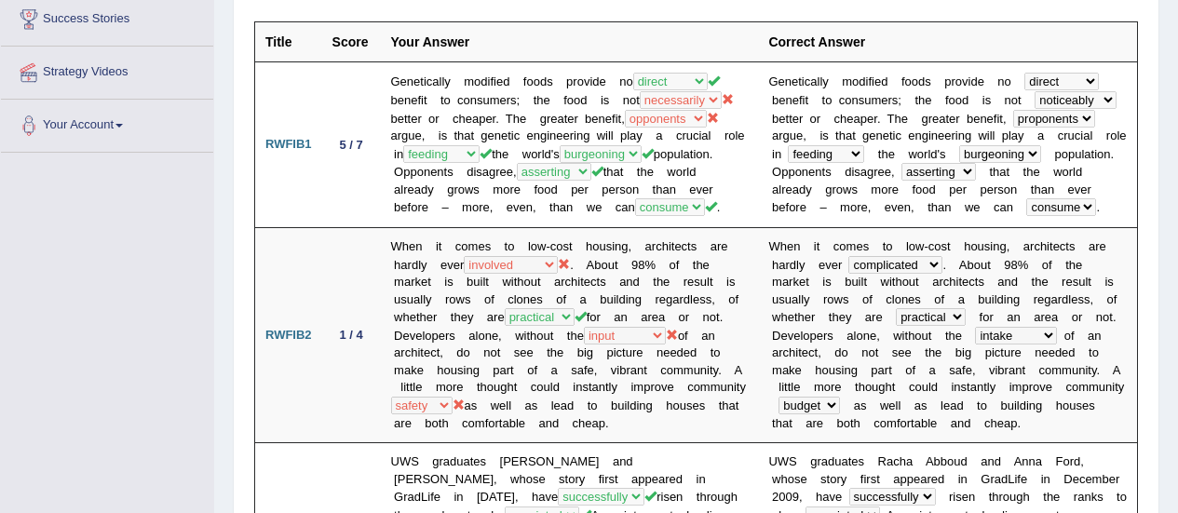
scroll to position [0, 0]
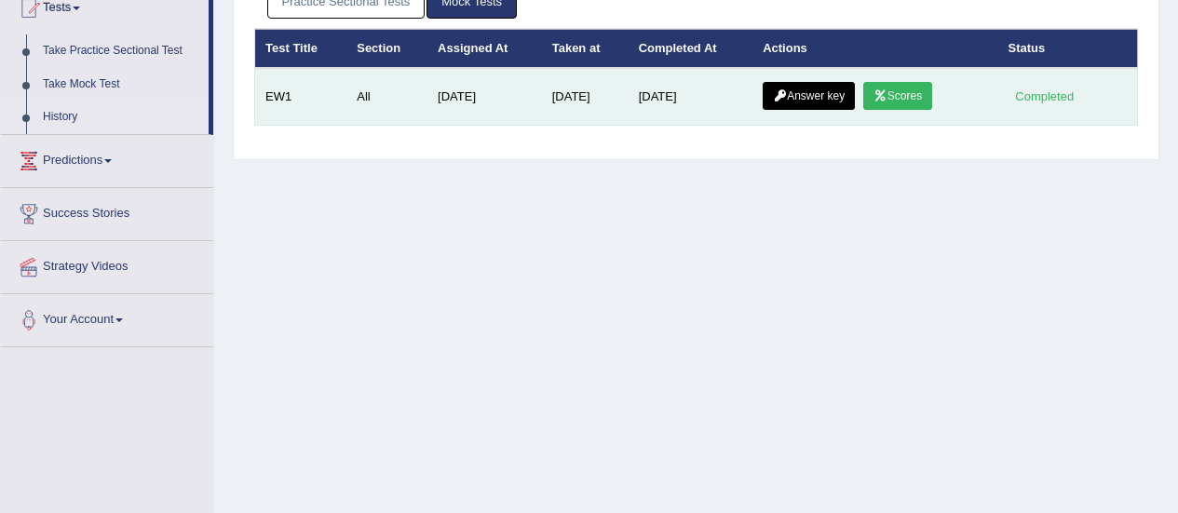
click at [828, 88] on link "Answer key" at bounding box center [808, 96] width 92 height 28
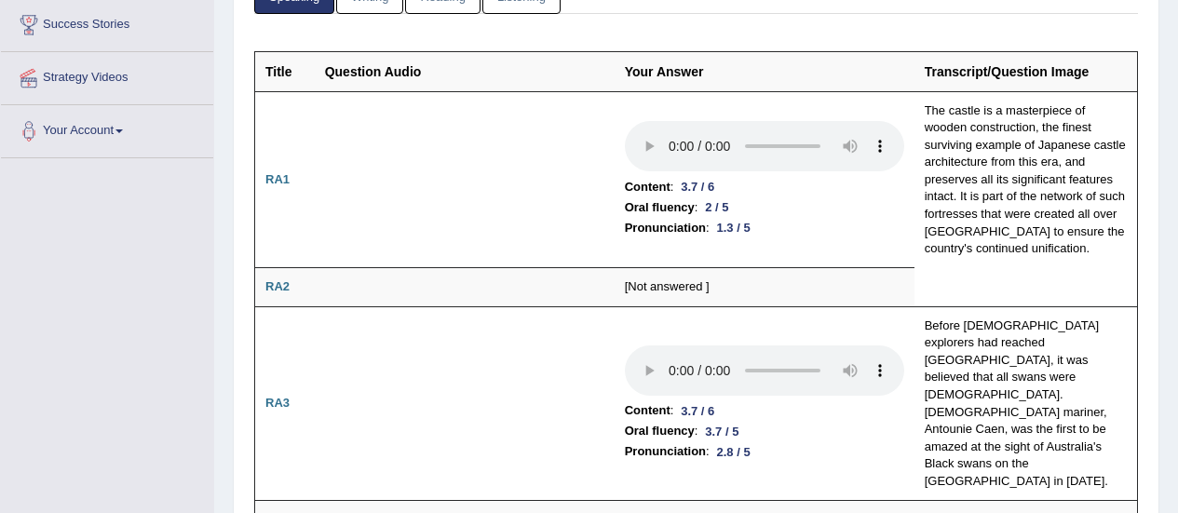
scroll to position [285, 0]
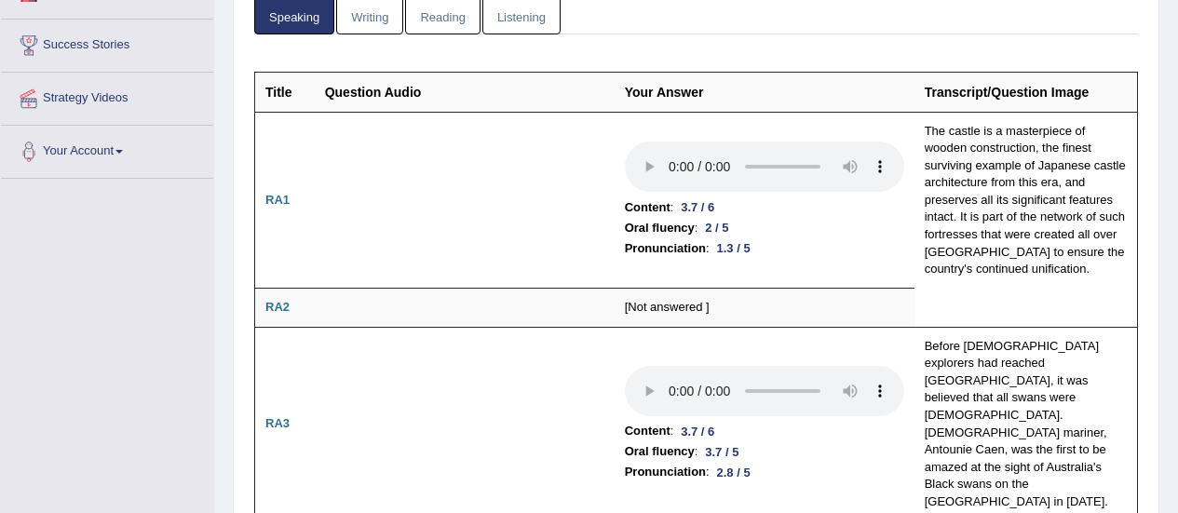
drag, startPoint x: 1184, startPoint y: 51, endPoint x: 1189, endPoint y: 77, distance: 26.5
click at [438, 20] on link "Reading" at bounding box center [442, 15] width 74 height 38
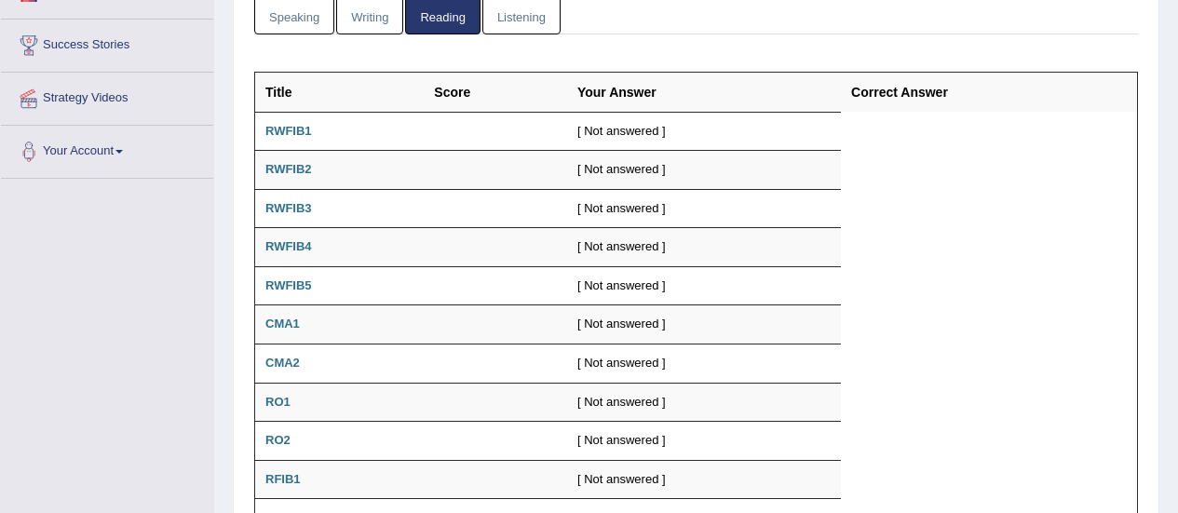
click at [508, 16] on link "Listening" at bounding box center [521, 15] width 78 height 38
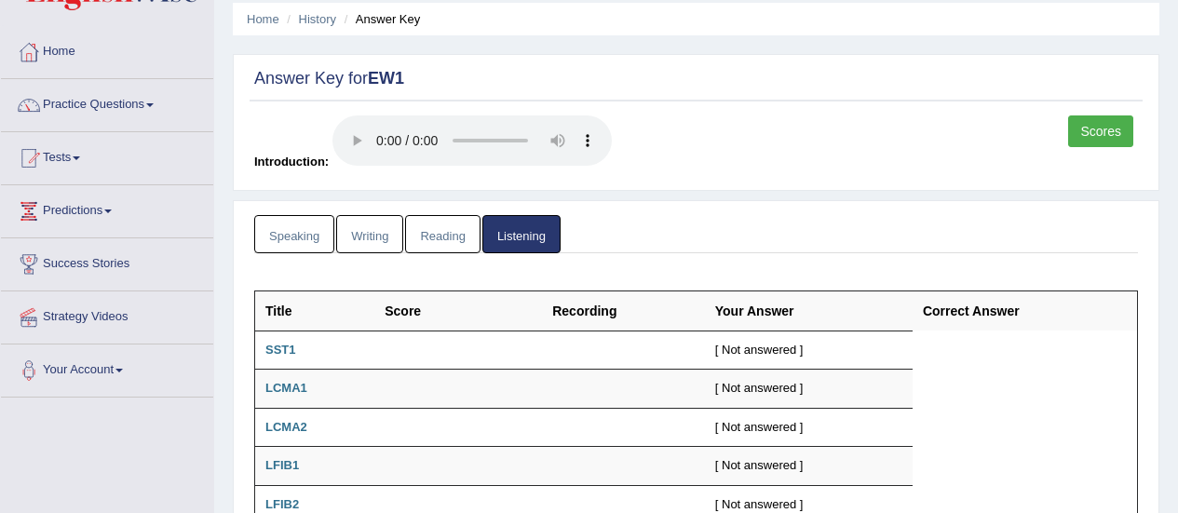
scroll to position [61, 0]
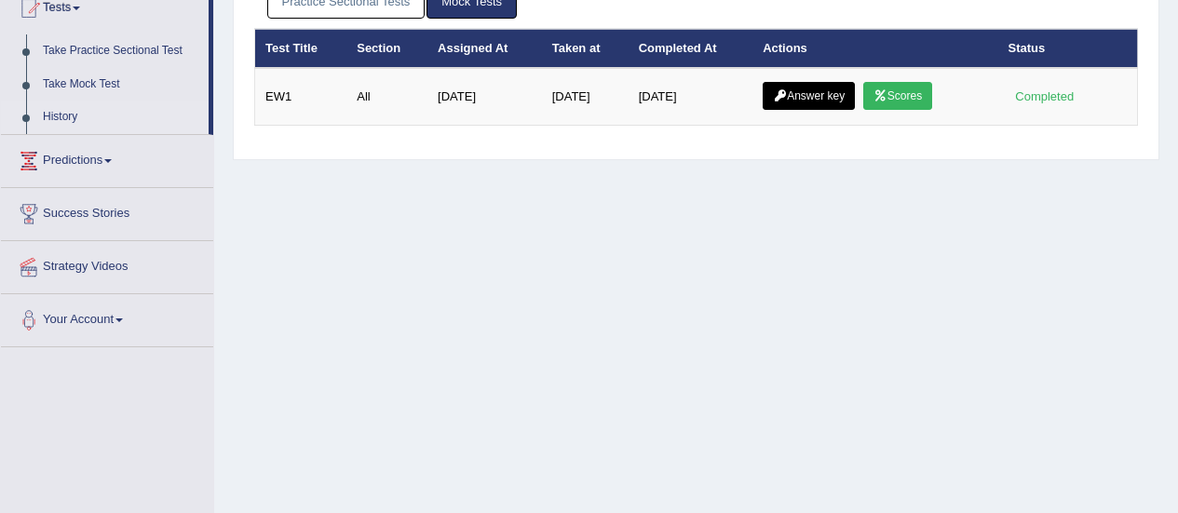
click at [328, 7] on link "Practice Sectional Tests" at bounding box center [346, 1] width 158 height 34
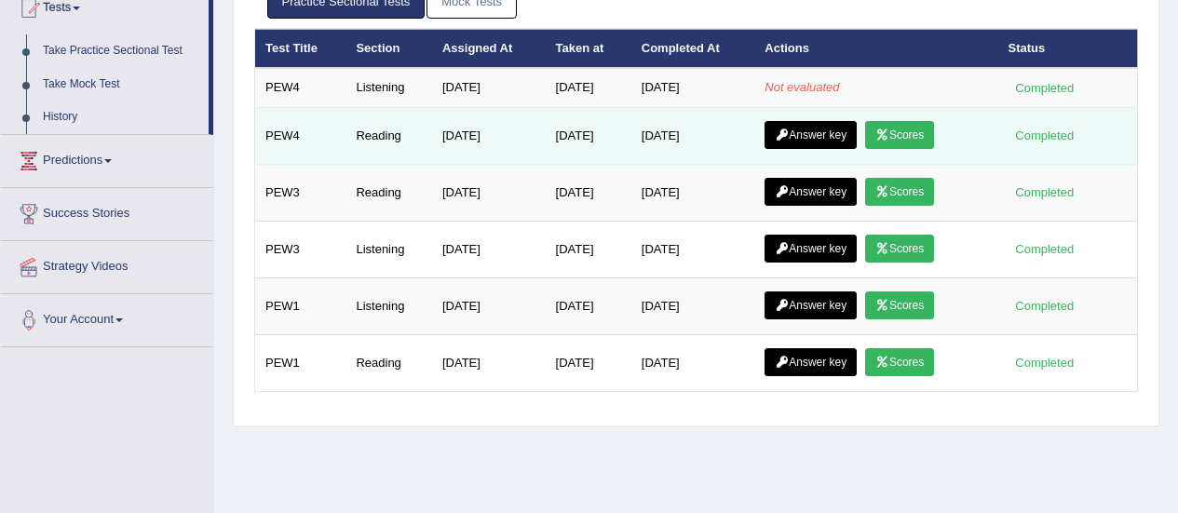
click at [823, 137] on link "Answer key" at bounding box center [810, 135] width 92 height 28
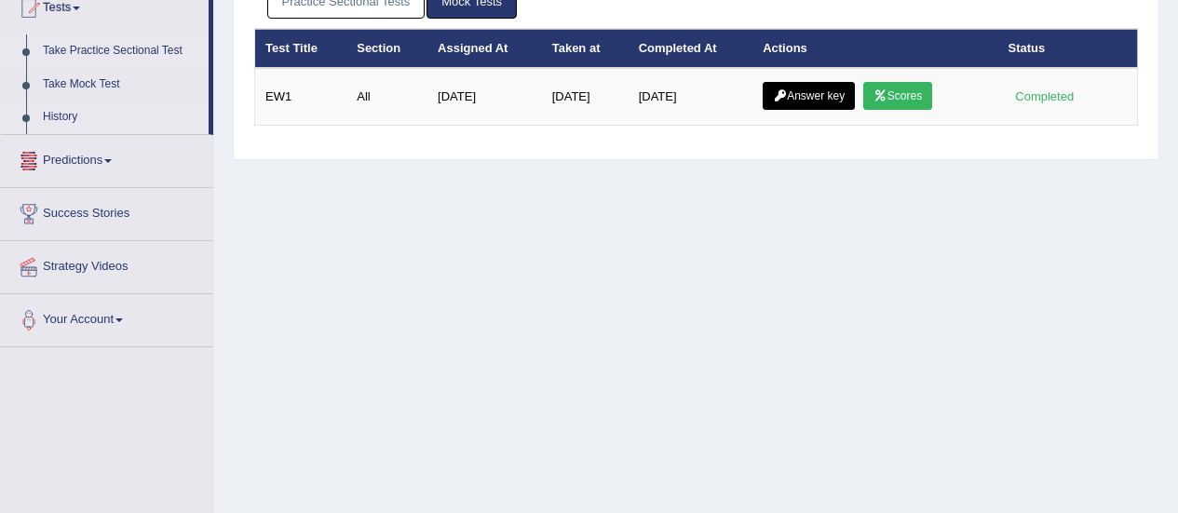
click at [70, 46] on link "Take Practice Sectional Test" at bounding box center [121, 51] width 174 height 34
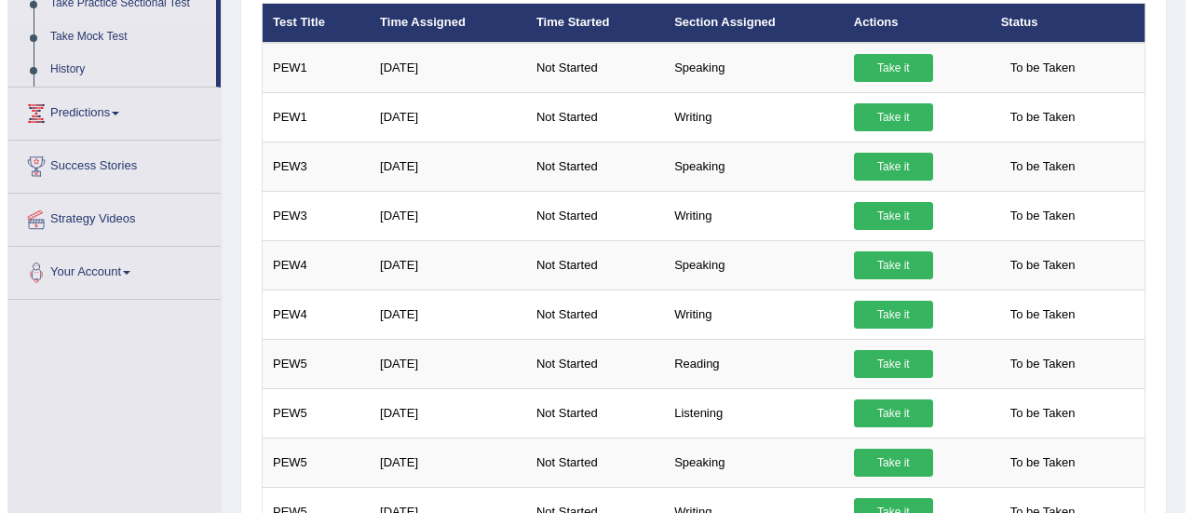
scroll to position [266, 0]
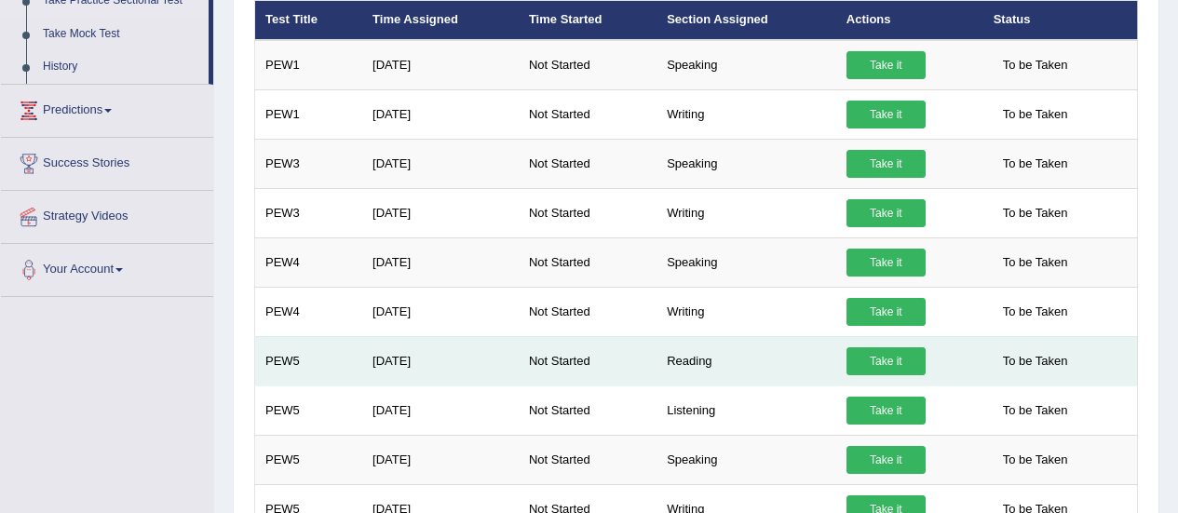
click at [877, 358] on link "Take it" at bounding box center [885, 361] width 79 height 28
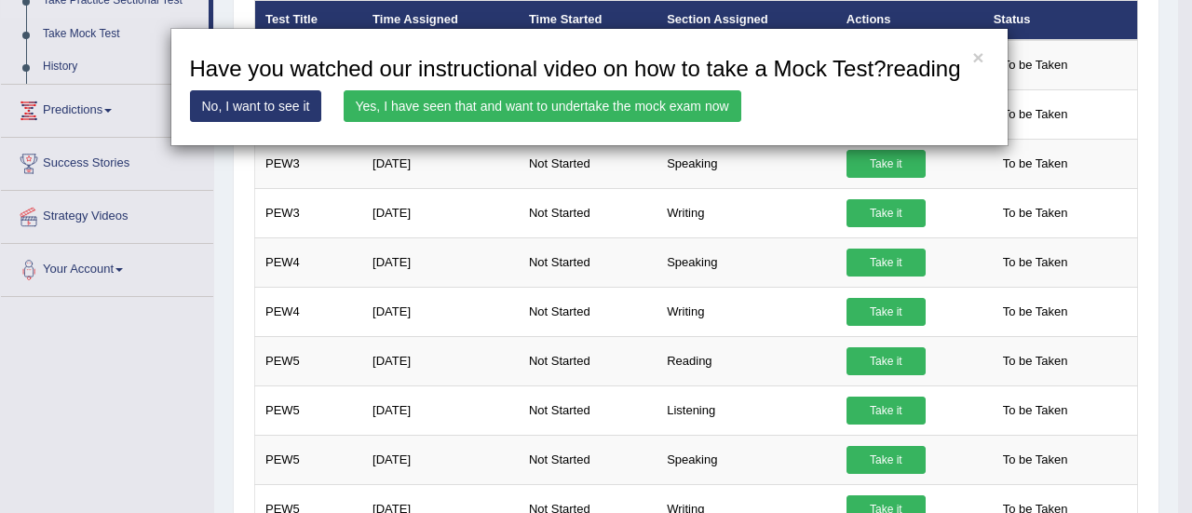
click at [571, 108] on link "Yes, I have seen that and want to undertake the mock exam now" at bounding box center [543, 106] width 398 height 32
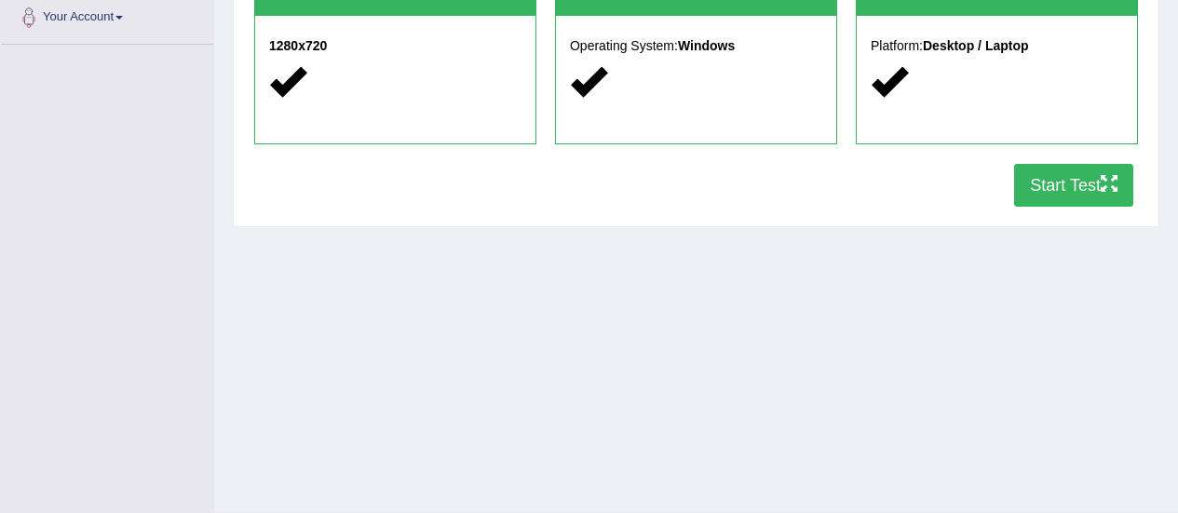
scroll to position [415, 0]
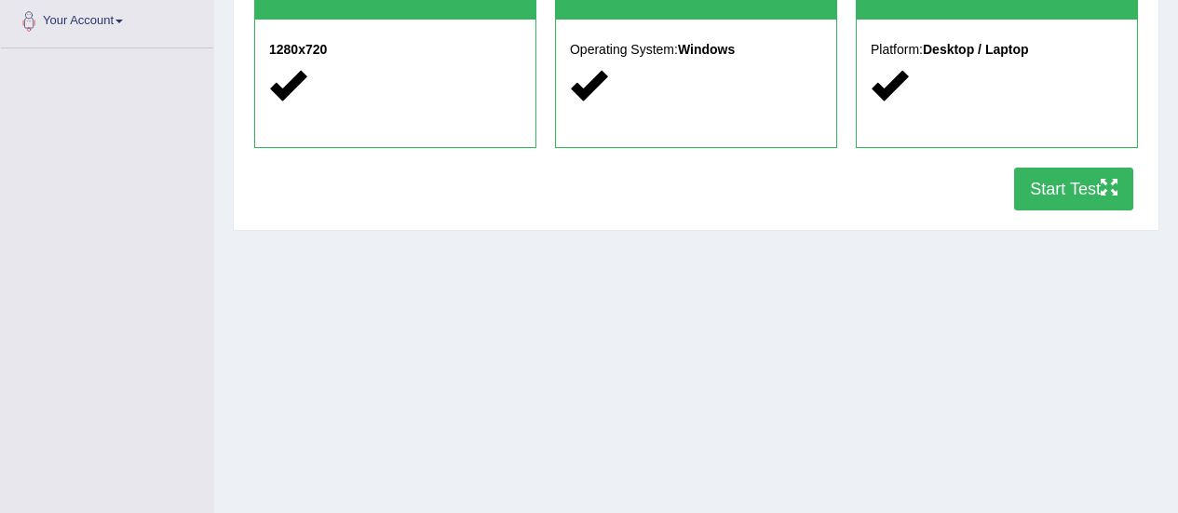
click at [1080, 187] on button "Start Test" at bounding box center [1073, 189] width 119 height 43
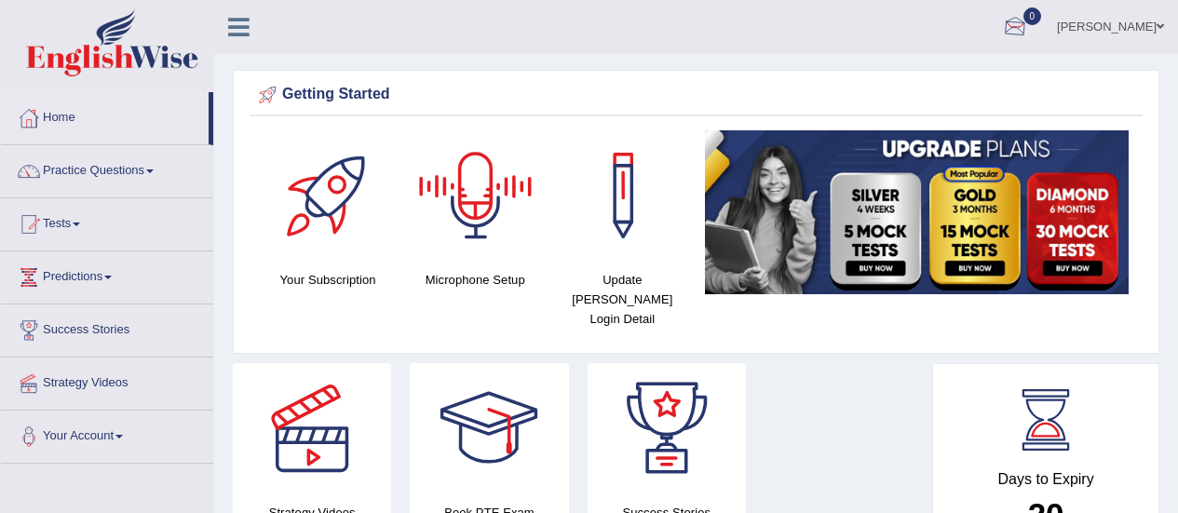
click at [1021, 29] on div at bounding box center [1015, 28] width 28 height 28
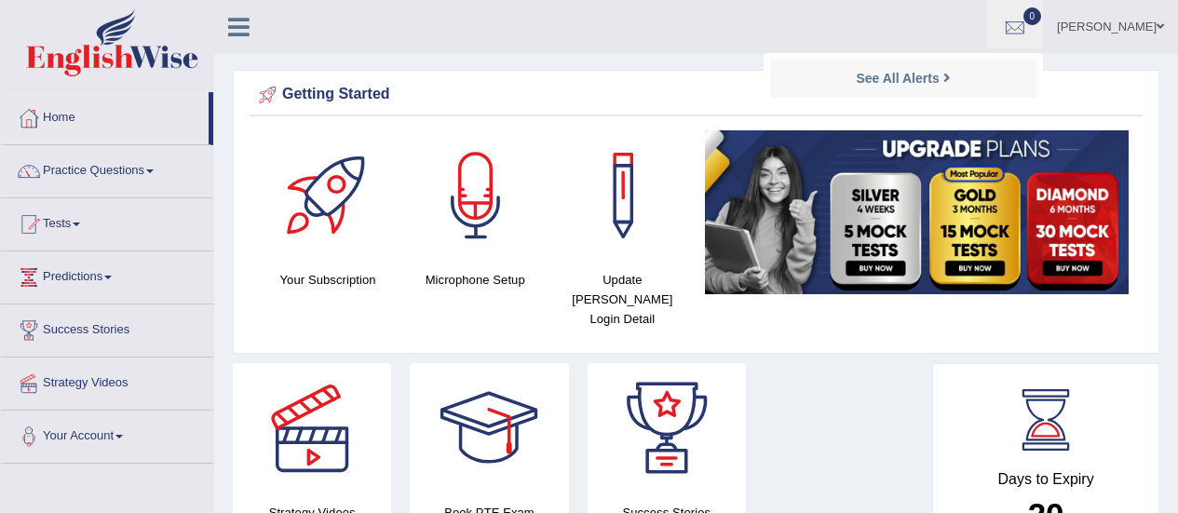
click at [1021, 29] on div at bounding box center [1015, 28] width 28 height 28
click at [1024, 28] on div at bounding box center [1015, 28] width 28 height 28
click at [929, 81] on strong "See All Alerts" at bounding box center [897, 78] width 83 height 15
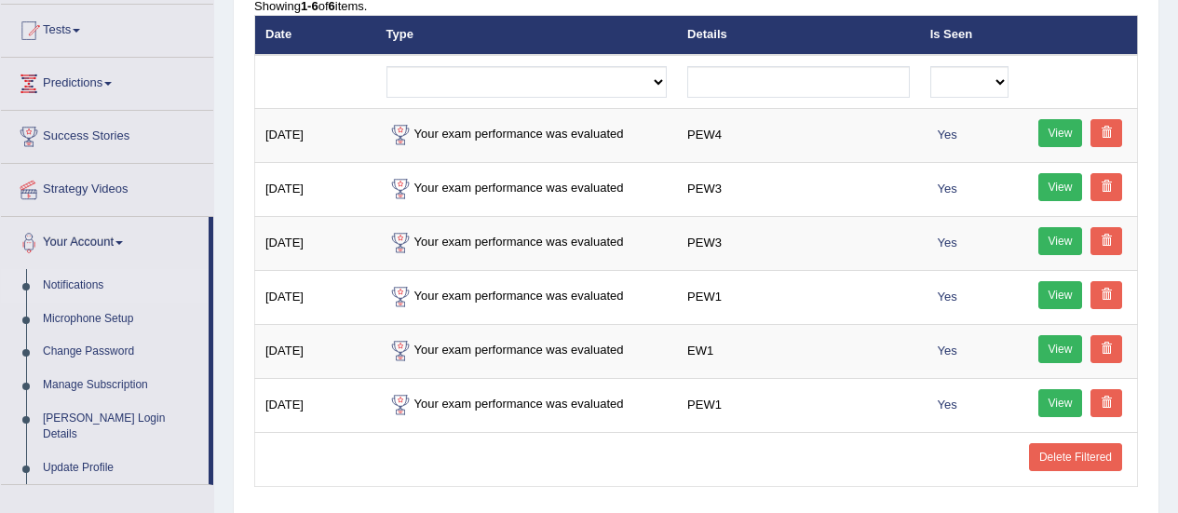
scroll to position [197, 0]
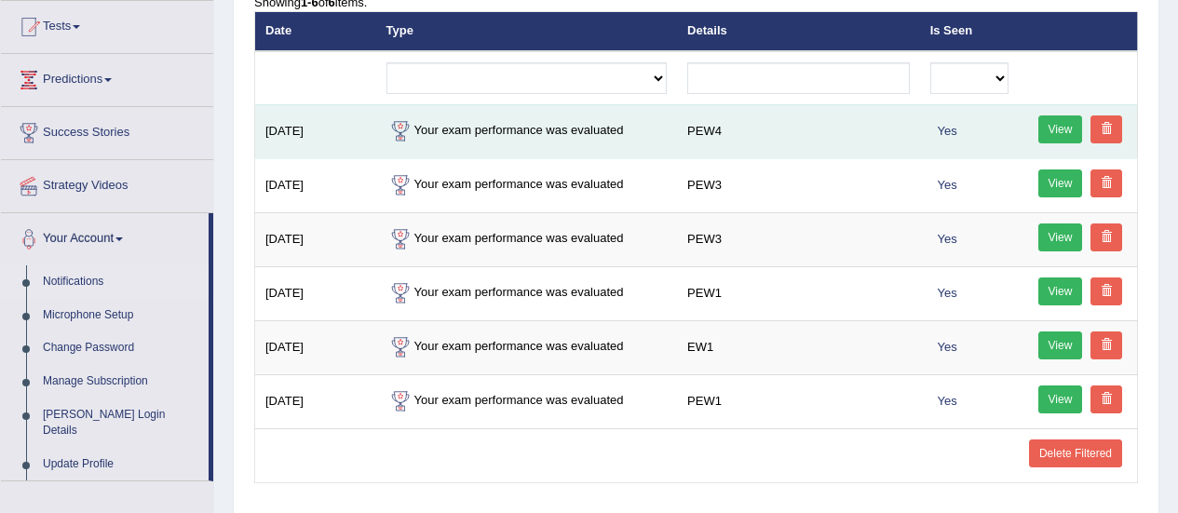
click at [1051, 128] on link "View" at bounding box center [1060, 129] width 45 height 28
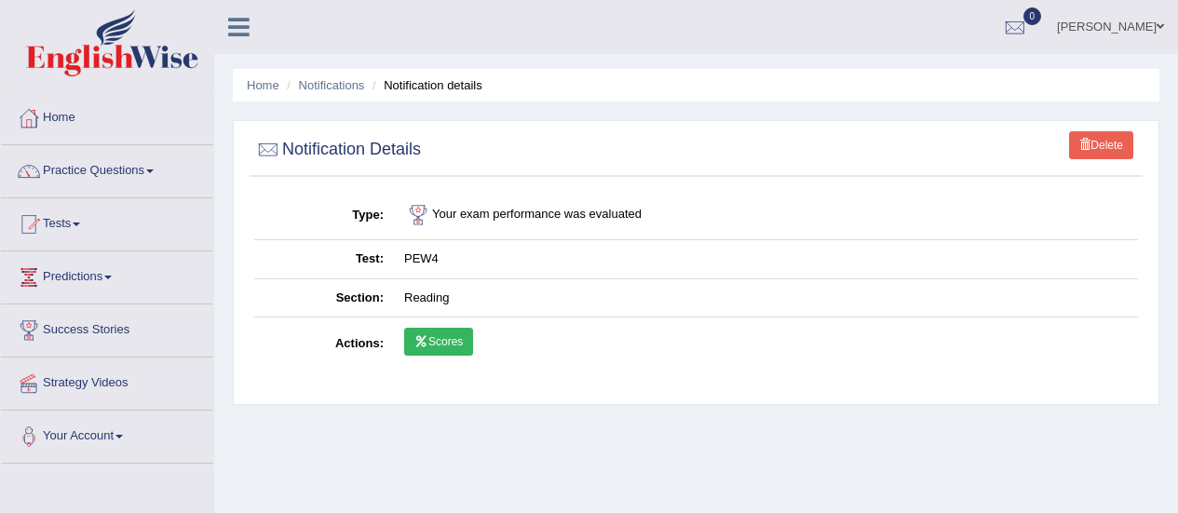
click at [434, 343] on link "Scores" at bounding box center [438, 342] width 69 height 28
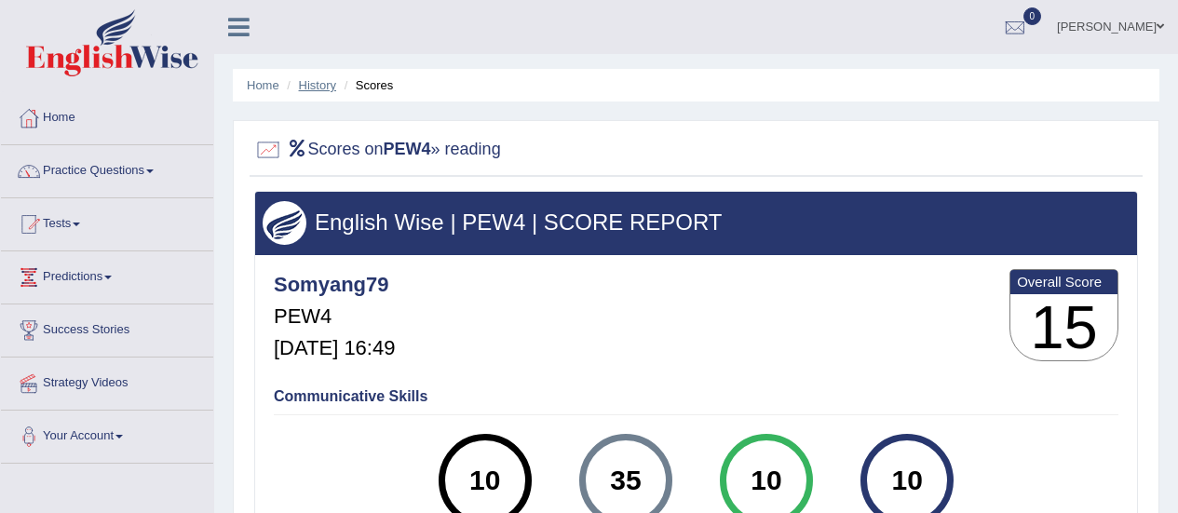
click at [322, 83] on link "History" at bounding box center [317, 85] width 37 height 14
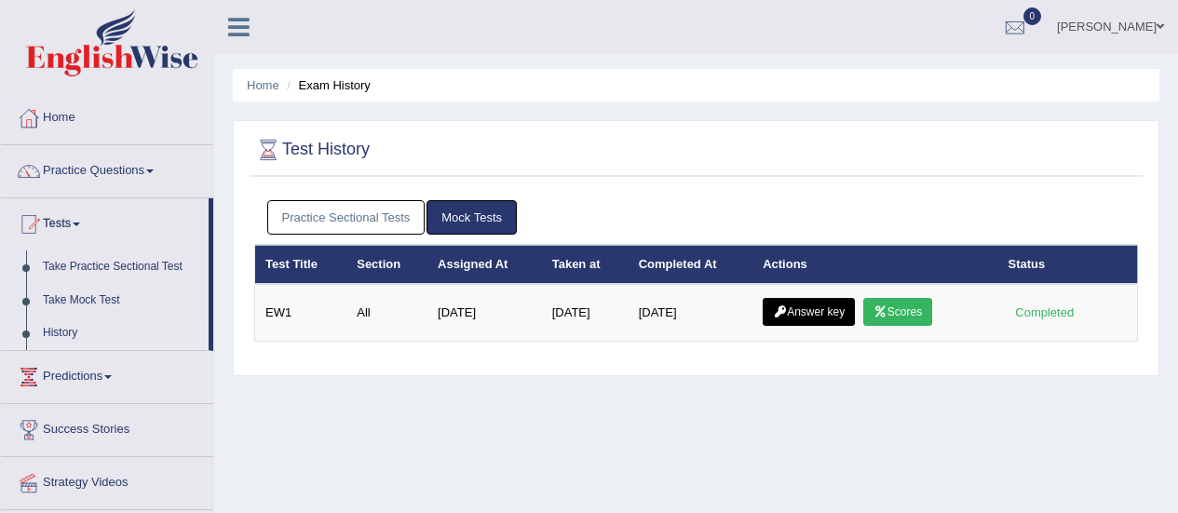
click at [342, 219] on link "Practice Sectional Tests" at bounding box center [346, 217] width 158 height 34
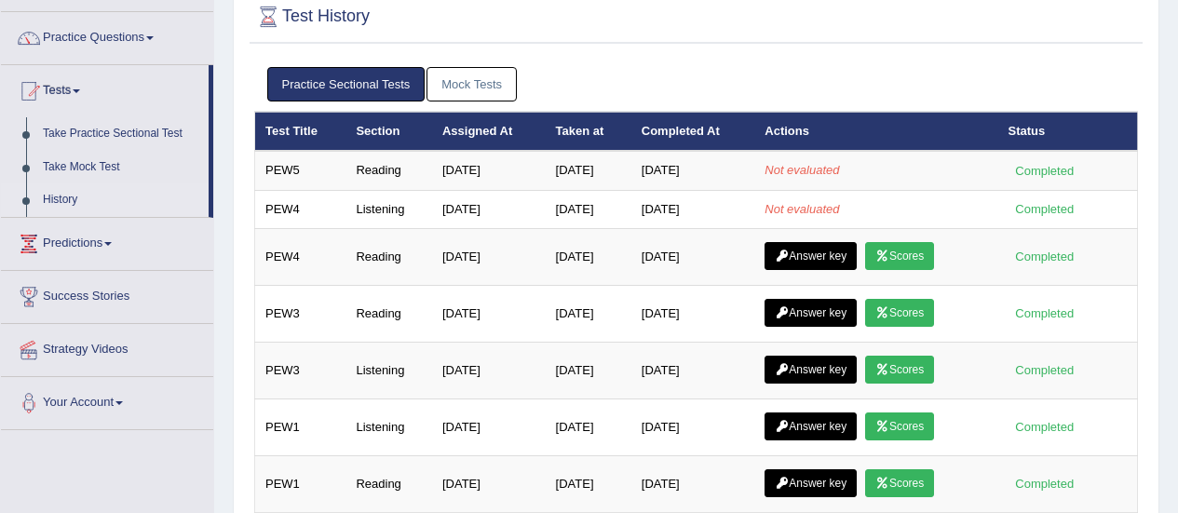
scroll to position [135, 0]
